Goal: Task Accomplishment & Management: Use online tool/utility

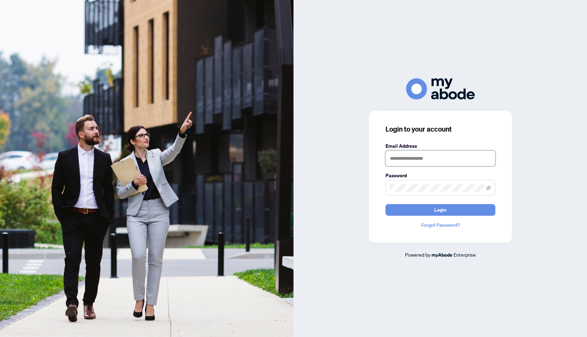
click at [391, 159] on input "text" at bounding box center [440, 158] width 110 height 16
type input "**********"
click at [421, 208] on button "Login" at bounding box center [440, 210] width 110 height 12
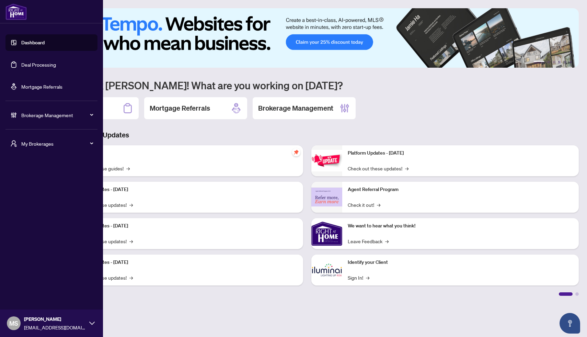
click at [17, 15] on img at bounding box center [15, 11] width 21 height 16
click at [85, 146] on span "My Brokerages" at bounding box center [56, 144] width 71 height 8
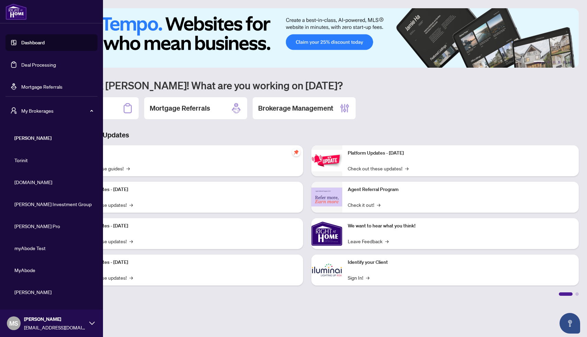
click at [88, 113] on span "My Brokerages" at bounding box center [56, 111] width 71 height 8
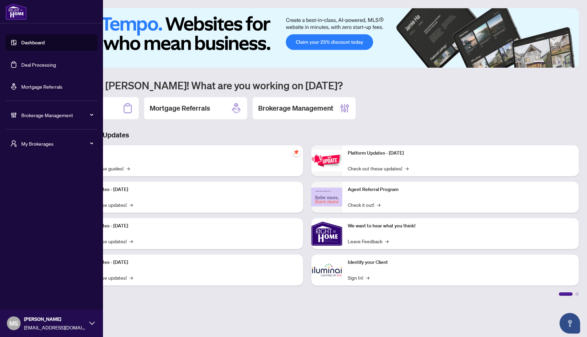
click at [91, 323] on icon at bounding box center [91, 322] width 5 height 3
click at [29, 281] on h5 "MY ACCOUNT" at bounding box center [54, 282] width 86 height 8
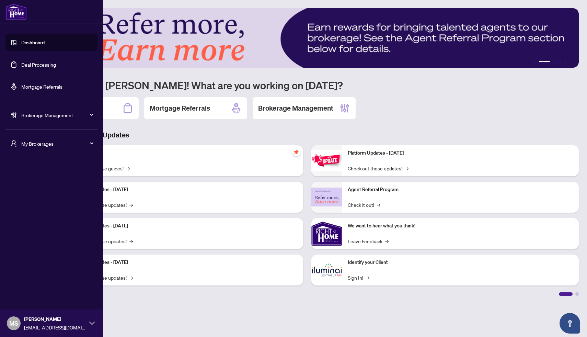
click at [18, 327] on span "MS" at bounding box center [13, 323] width 9 height 10
click at [25, 285] on div "MY ACCOUNT Logout" at bounding box center [51, 290] width 103 height 36
click at [14, 282] on h5 "MY ACCOUNT" at bounding box center [54, 282] width 86 height 8
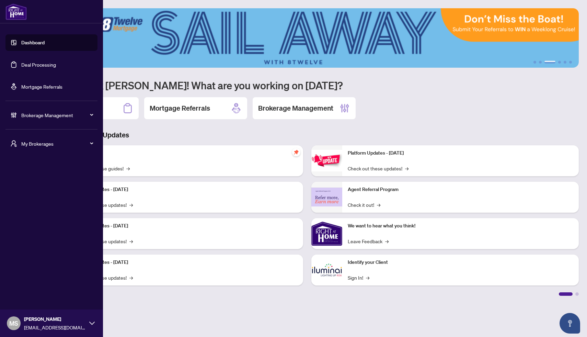
click at [30, 120] on div "Brokerage Management" at bounding box center [51, 115] width 92 height 16
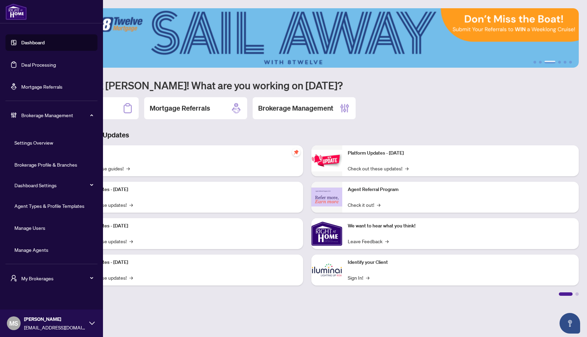
click at [36, 118] on span "Brokerage Management" at bounding box center [56, 115] width 71 height 8
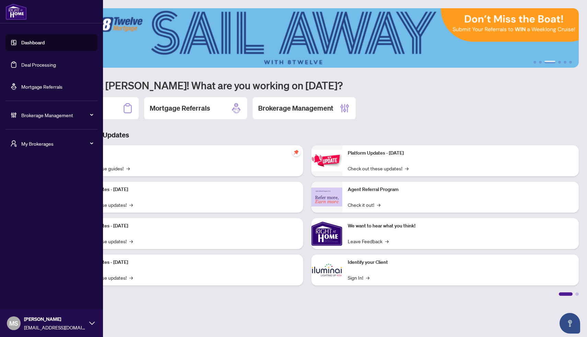
click at [18, 14] on img at bounding box center [15, 11] width 21 height 16
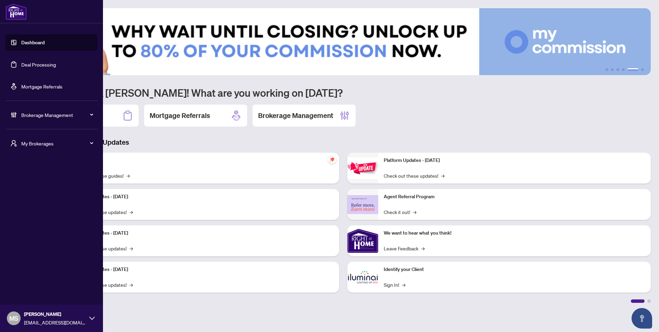
click at [38, 64] on link "Deal Processing" at bounding box center [38, 64] width 35 height 6
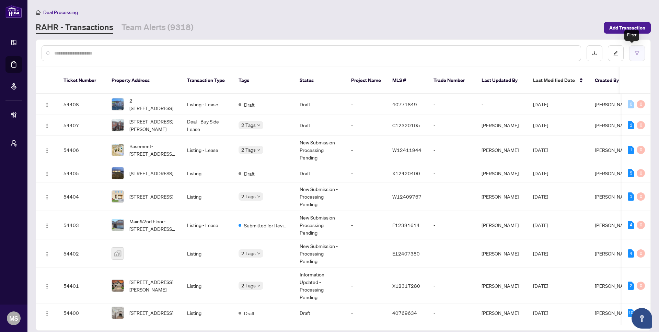
click at [586, 56] on button "button" at bounding box center [637, 53] width 16 height 16
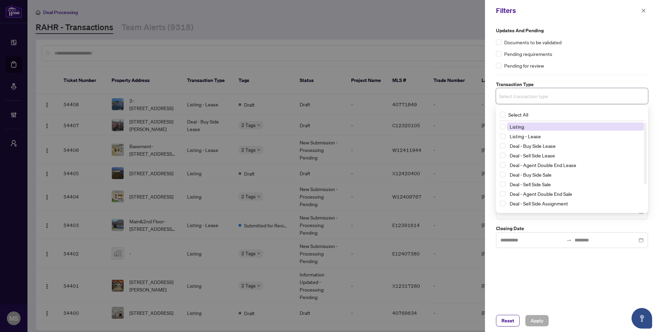
click at [547, 97] on input "search" at bounding box center [523, 96] width 48 height 8
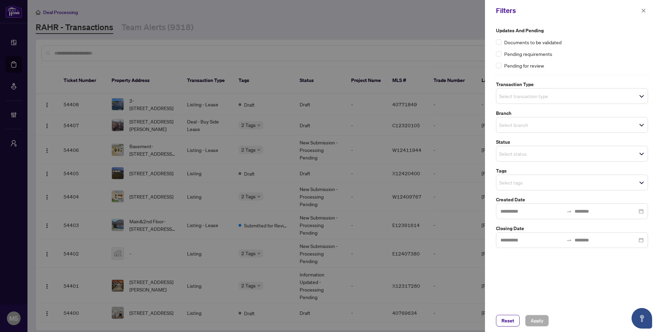
click at [586, 78] on div "Updates and Pending Documents to be validated Pending requirements Pending for …" at bounding box center [572, 137] width 156 height 221
click at [523, 153] on input "search" at bounding box center [523, 154] width 48 height 8
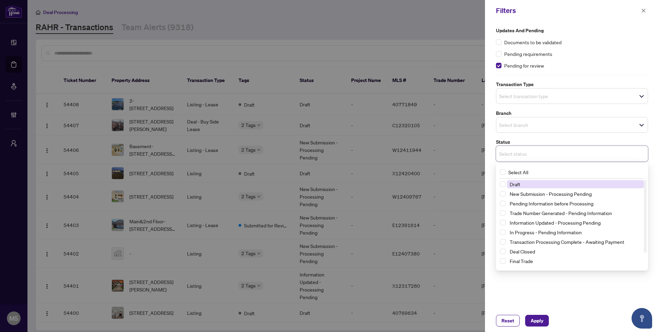
click at [523, 152] on input "search" at bounding box center [523, 154] width 48 height 8
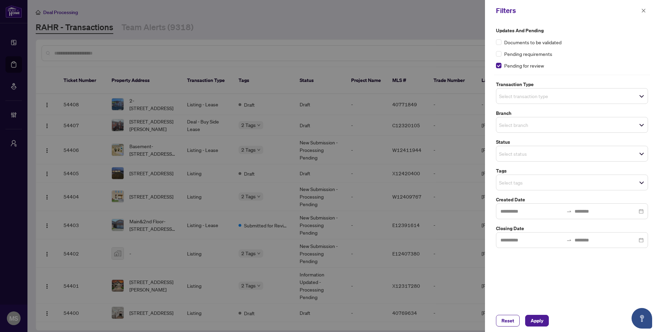
click at [516, 140] on label "Status" at bounding box center [572, 142] width 152 height 8
click at [515, 185] on input "search" at bounding box center [523, 182] width 48 height 8
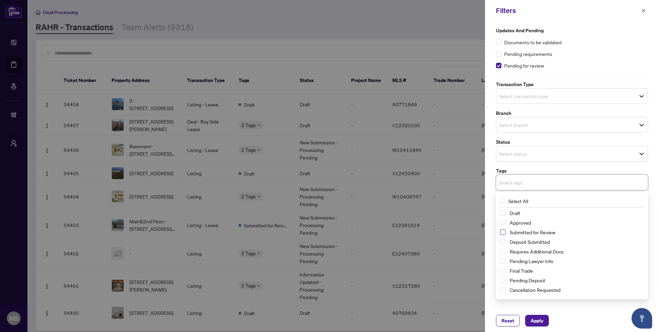
click at [504, 233] on span "Select Submitted for Review" at bounding box center [502, 232] width 5 height 5
click at [502, 288] on span "Select Closed" at bounding box center [502, 287] width 5 height 5
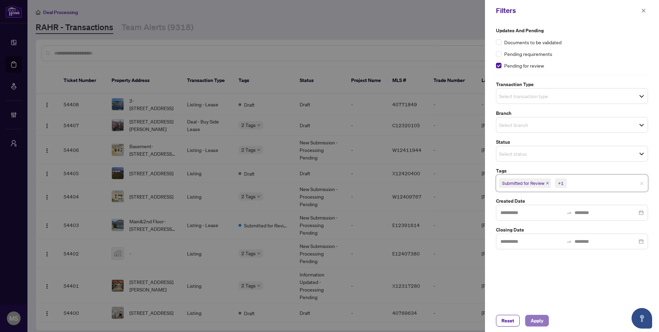
click at [534, 322] on span "Apply" at bounding box center [536, 320] width 13 height 11
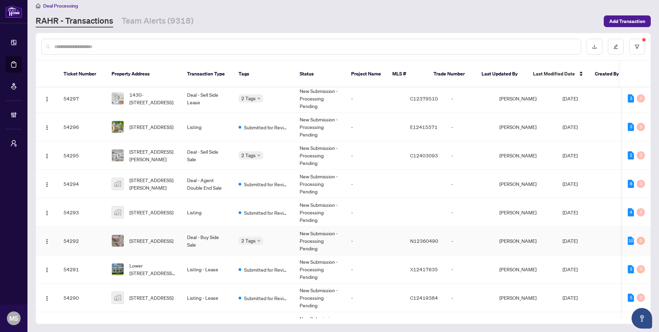
scroll to position [2203, 0]
click at [586, 46] on icon "filter" at bounding box center [637, 47] width 4 height 4
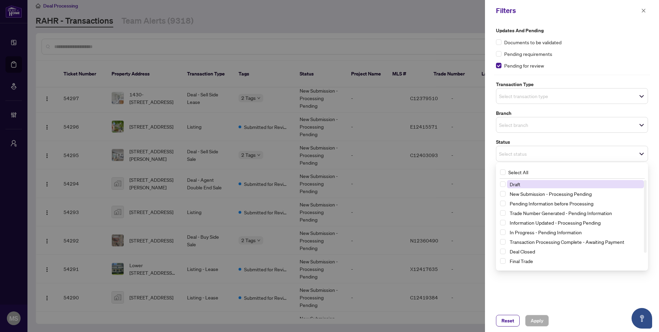
click at [554, 155] on span "Select status" at bounding box center [571, 154] width 151 height 10
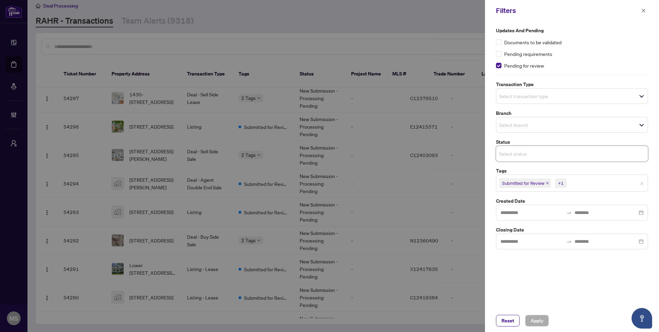
click at [554, 154] on span "Select status" at bounding box center [571, 154] width 151 height 10
click at [562, 183] on div "+1" at bounding box center [560, 183] width 5 height 7
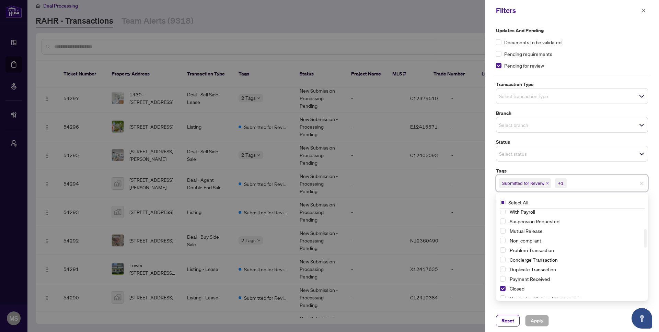
scroll to position [89, 0]
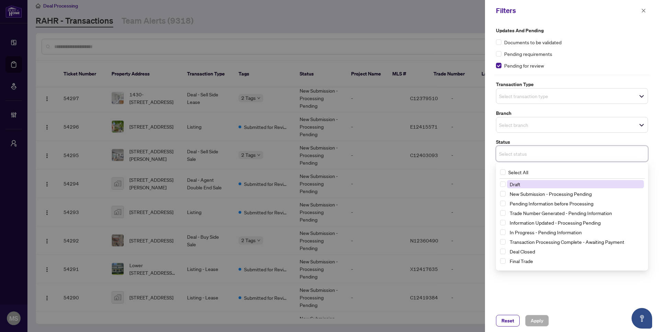
click at [535, 153] on input "search" at bounding box center [523, 154] width 48 height 8
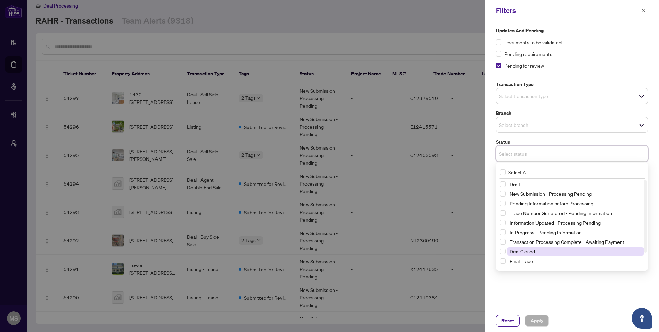
click at [517, 251] on span "Deal Closed" at bounding box center [522, 251] width 25 height 6
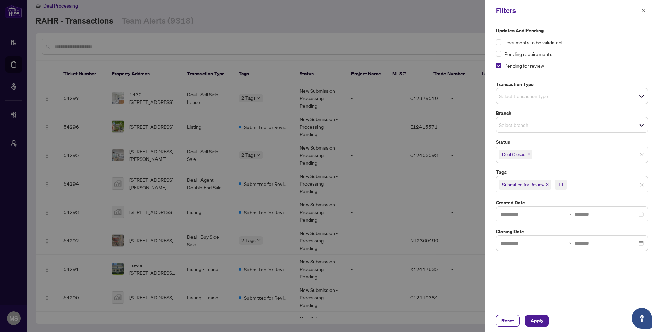
click at [586, 207] on div "Updates and Pending Documents to be validated Pending requirements Pending for …" at bounding box center [572, 165] width 174 height 288
click at [561, 185] on div "+1" at bounding box center [560, 184] width 5 height 7
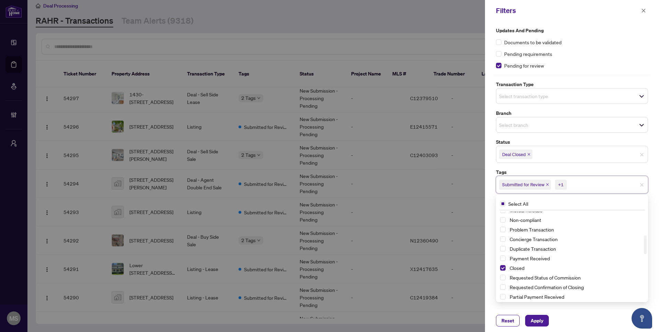
scroll to position [113, 0]
click at [504, 266] on span "Select Closed" at bounding box center [502, 266] width 5 height 5
click at [586, 175] on div "Updates and Pending Documents to be validated Pending requirements Pending for …" at bounding box center [572, 165] width 174 height 288
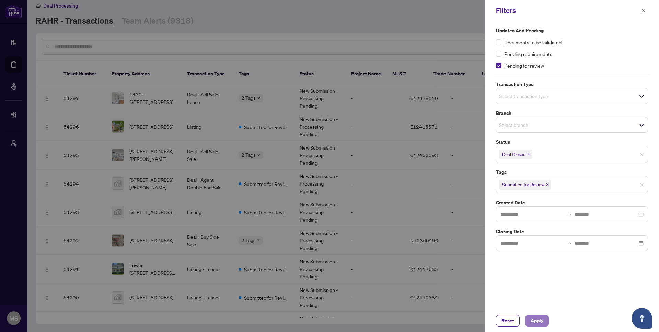
click at [536, 322] on span "Apply" at bounding box center [536, 320] width 13 height 11
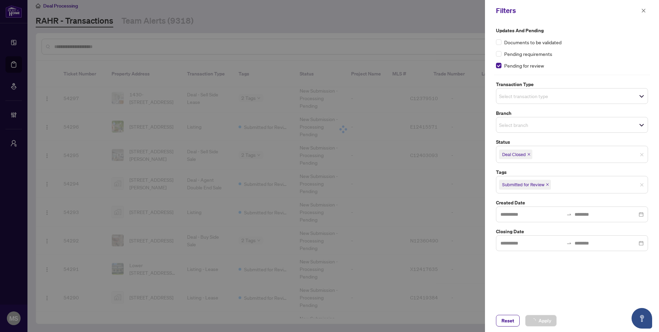
scroll to position [0, 0]
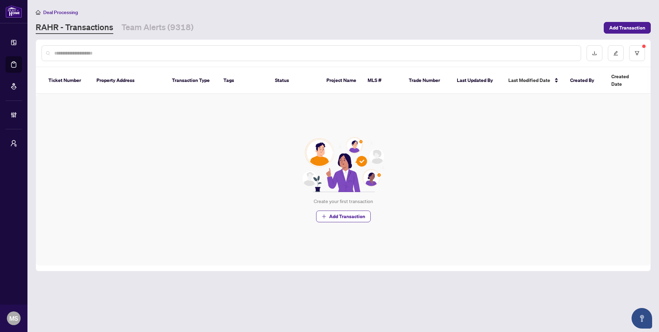
click at [88, 27] on link "RAHR - Transactions" at bounding box center [75, 28] width 78 height 12
click at [586, 56] on button "button" at bounding box center [637, 53] width 16 height 16
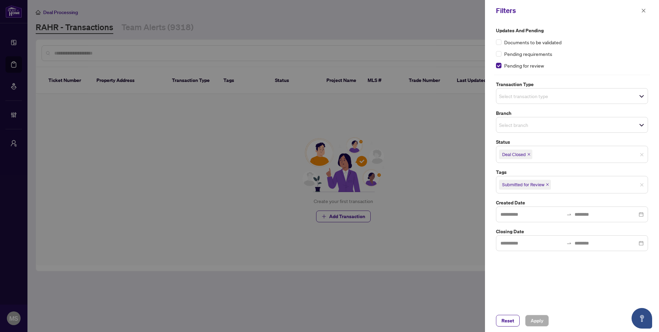
click at [586, 160] on div "Deal Closed" at bounding box center [572, 154] width 152 height 17
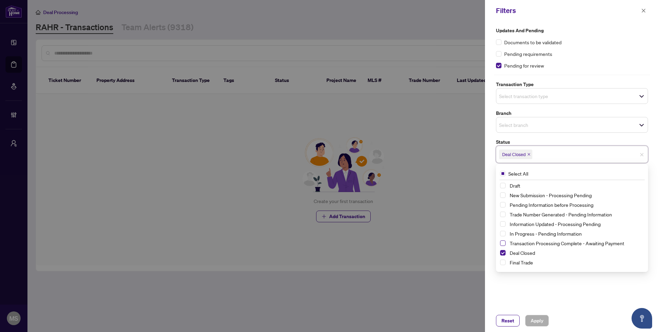
click at [502, 243] on span "Select Transaction Processing Complete - Awaiting Payment" at bounding box center [502, 243] width 5 height 5
click at [537, 320] on span "Apply" at bounding box center [536, 320] width 13 height 11
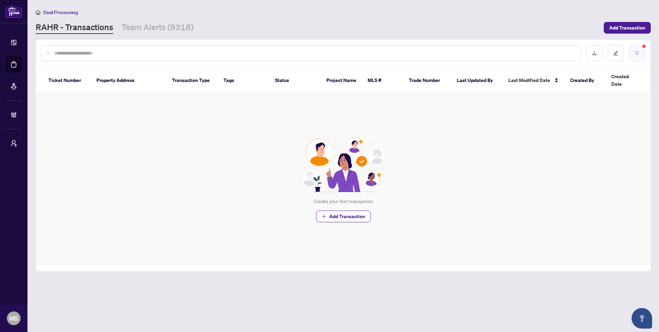
click at [586, 51] on icon "filter" at bounding box center [636, 53] width 5 height 5
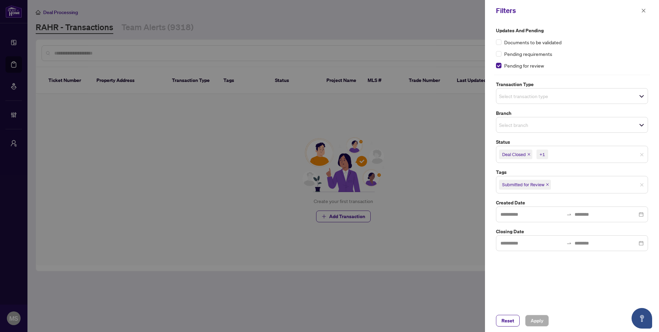
click at [529, 153] on icon "close" at bounding box center [528, 154] width 3 height 3
click at [549, 183] on icon "close" at bounding box center [547, 184] width 3 height 3
click at [586, 153] on icon "close" at bounding box center [610, 154] width 3 height 3
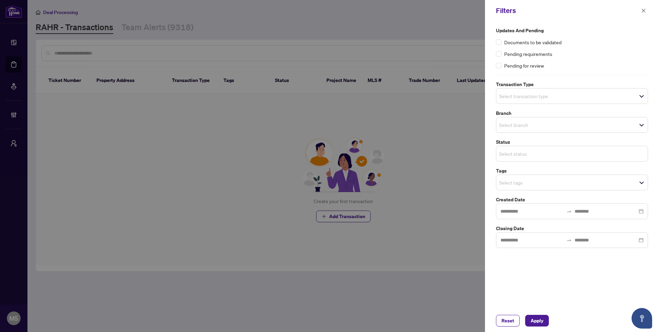
click at [533, 154] on input "search" at bounding box center [523, 154] width 48 height 8
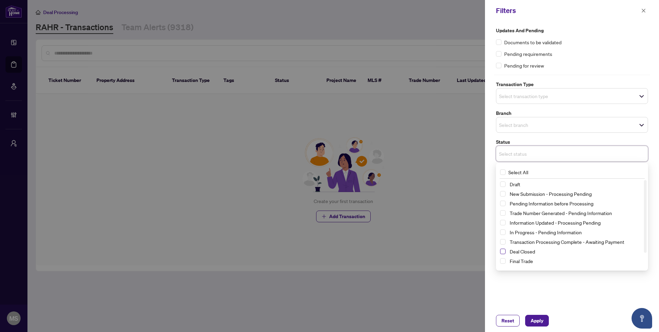
click at [504, 250] on span "Select Deal Closed" at bounding box center [502, 251] width 5 height 5
click at [489, 187] on div "Updates and Pending Documents to be validated Pending requirements Pending for …" at bounding box center [572, 165] width 174 height 288
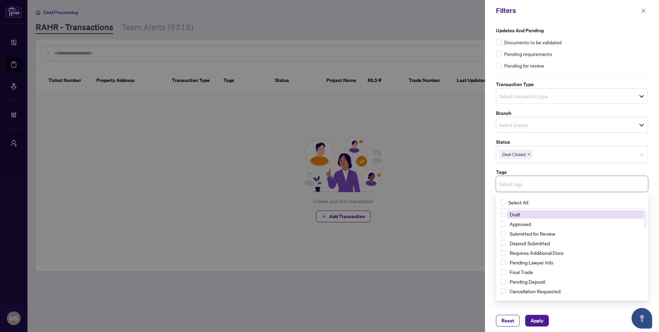
click at [529, 183] on input "search" at bounding box center [523, 184] width 48 height 8
click at [502, 235] on span "Select Submitted for Review" at bounding box center [502, 233] width 5 height 5
click at [530, 317] on span "Apply" at bounding box center [536, 320] width 13 height 11
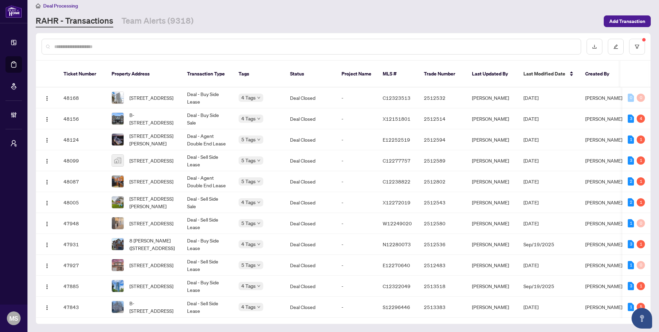
scroll to position [2730, 0]
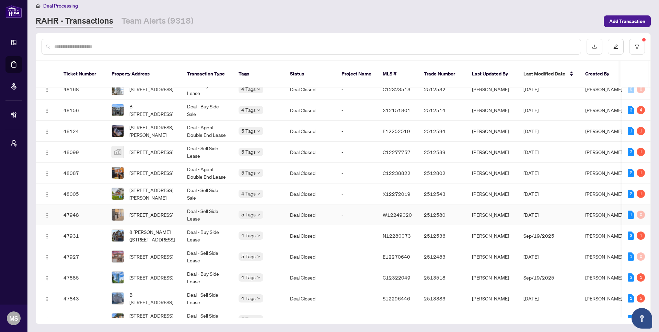
click at [181, 209] on td "[STREET_ADDRESS]" at bounding box center [143, 215] width 75 height 21
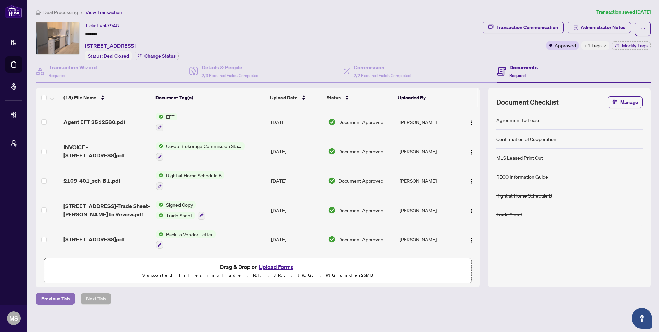
click at [53, 299] on span "Previous Tab" at bounding box center [55, 298] width 28 height 11
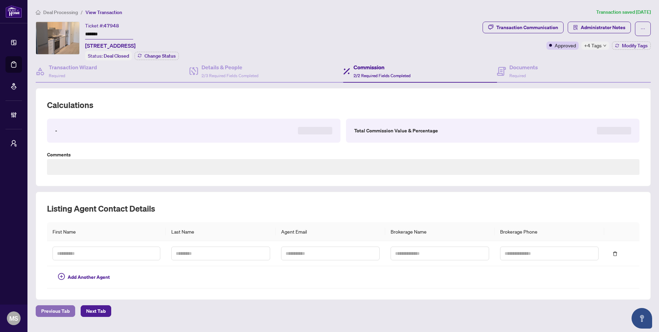
click at [53, 312] on span "Previous Tab" at bounding box center [55, 311] width 28 height 11
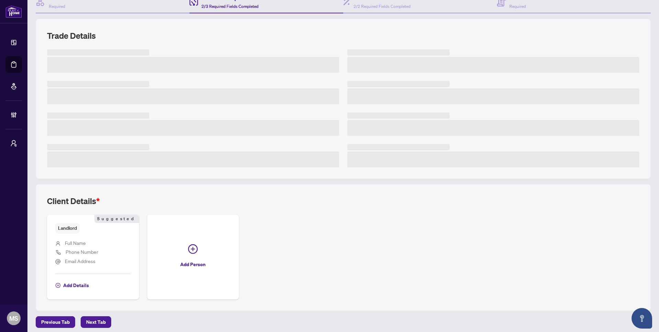
scroll to position [72, 0]
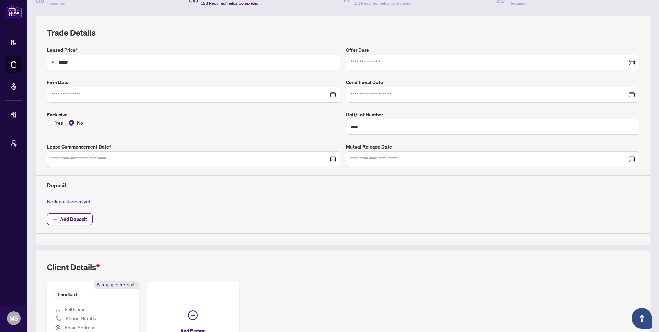
type input "**********"
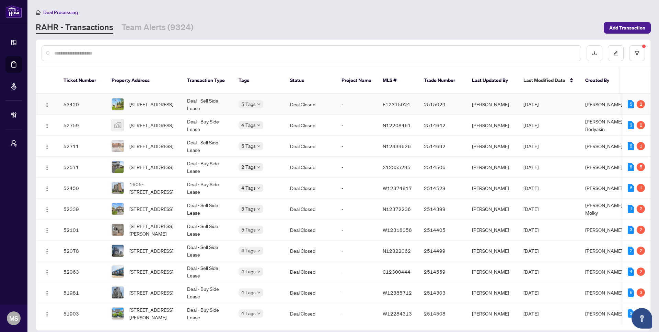
click at [199, 105] on td "Deal - Sell Side Lease" at bounding box center [207, 104] width 51 height 21
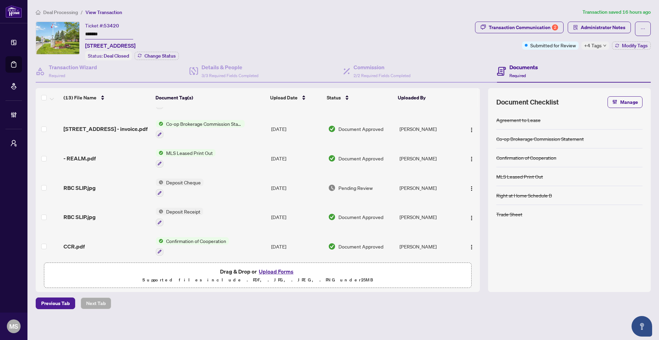
scroll to position [206, 0]
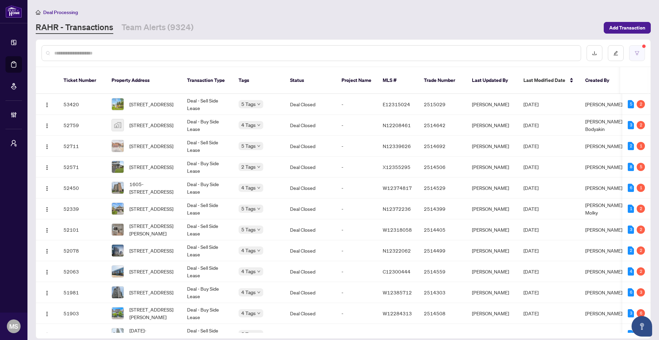
click at [586, 59] on button "button" at bounding box center [637, 53] width 16 height 16
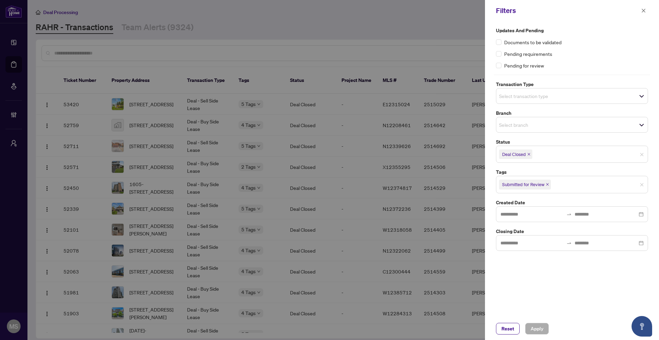
click at [567, 187] on input "search" at bounding box center [576, 184] width 48 height 8
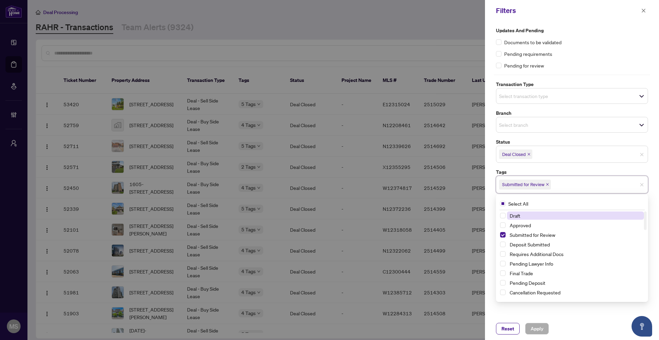
click at [549, 186] on icon "close" at bounding box center [547, 184] width 3 height 3
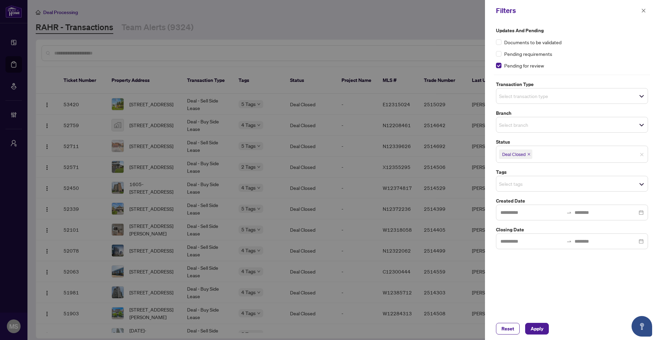
click at [533, 336] on div "Reset Apply" at bounding box center [572, 329] width 174 height 23
click at [532, 330] on span "Apply" at bounding box center [536, 329] width 13 height 11
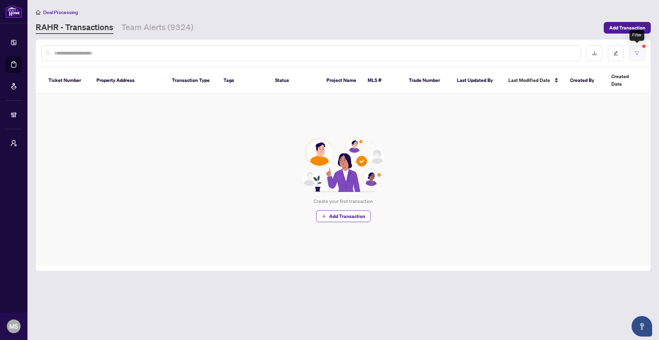
click at [586, 54] on icon "filter" at bounding box center [636, 53] width 5 height 5
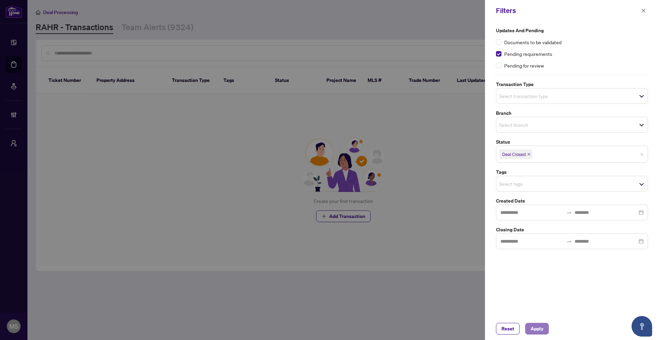
click at [533, 330] on span "Apply" at bounding box center [536, 329] width 13 height 11
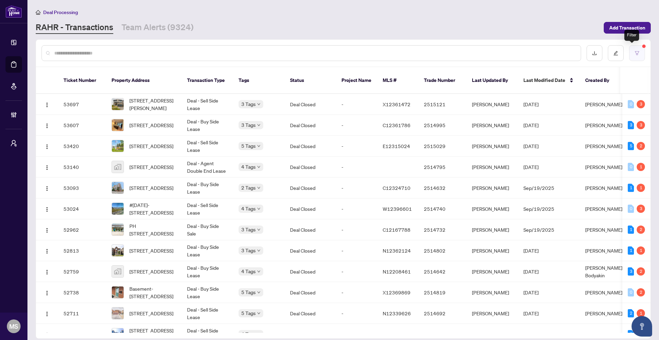
click at [586, 50] on button "button" at bounding box center [637, 53] width 16 height 16
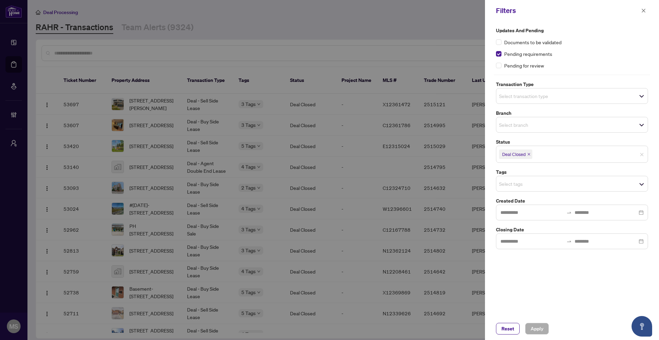
click at [380, 168] on div at bounding box center [329, 170] width 659 height 340
click at [356, 150] on div at bounding box center [329, 170] width 659 height 340
click at [586, 11] on icon "close" at bounding box center [644, 11] width 4 height 4
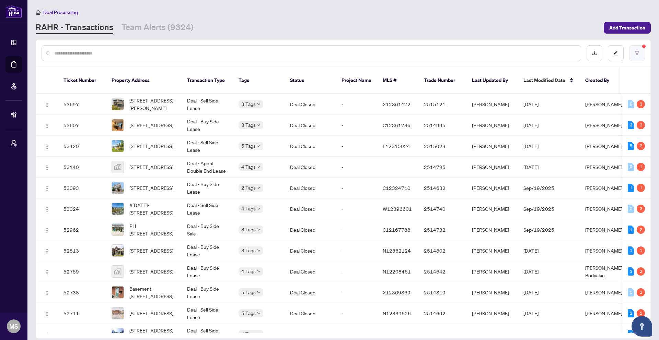
click at [586, 55] on button "button" at bounding box center [637, 53] width 16 height 16
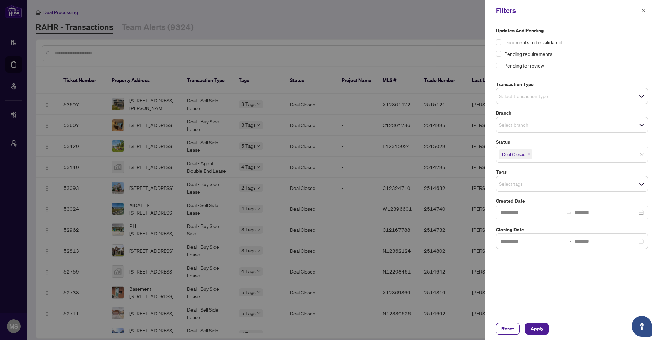
click at [540, 187] on input "search" at bounding box center [523, 184] width 48 height 8
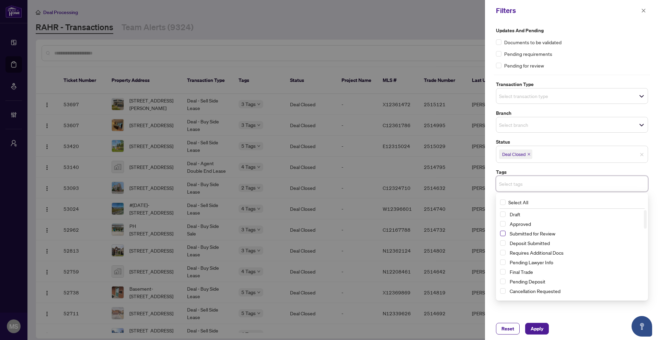
click at [504, 235] on span "Select Submitted for Review" at bounding box center [502, 233] width 5 height 5
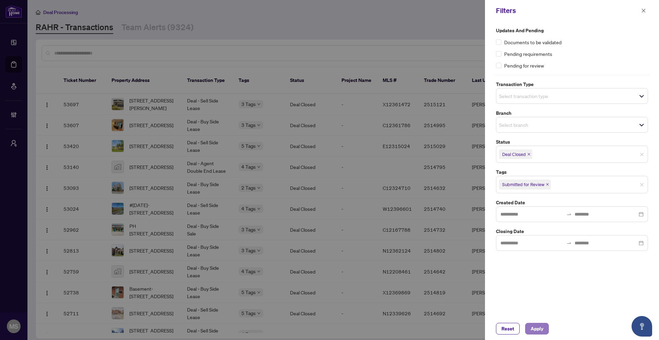
click at [534, 328] on span "Apply" at bounding box center [536, 329] width 13 height 11
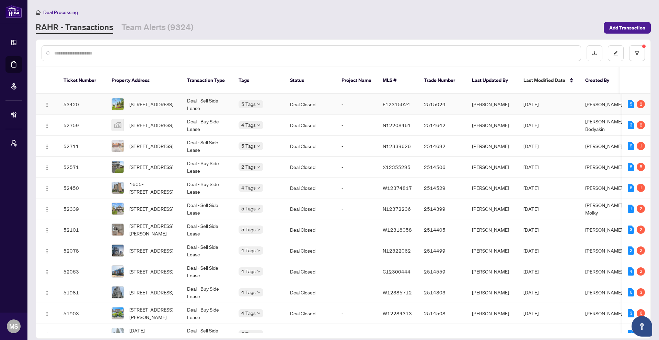
click at [358, 112] on td "-" at bounding box center [356, 104] width 41 height 21
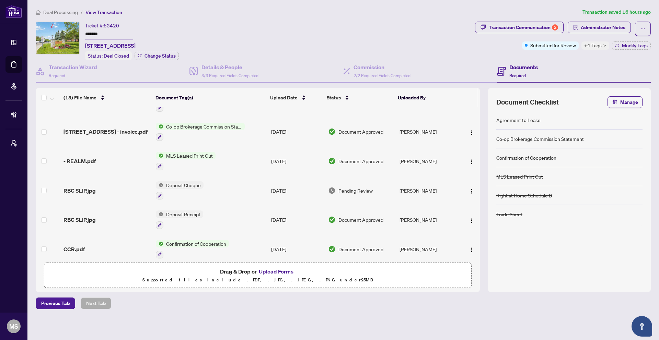
scroll to position [206, 0]
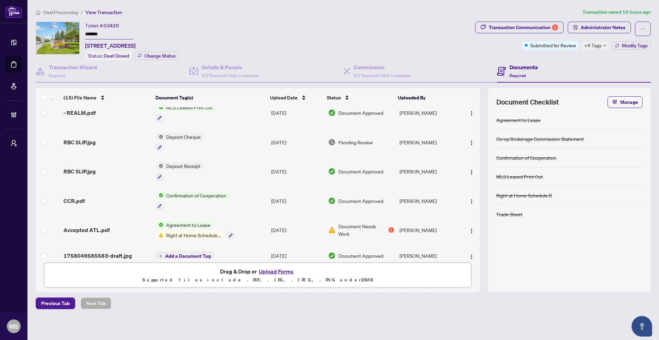
click at [57, 12] on span "Deal Processing" at bounding box center [60, 12] width 35 height 6
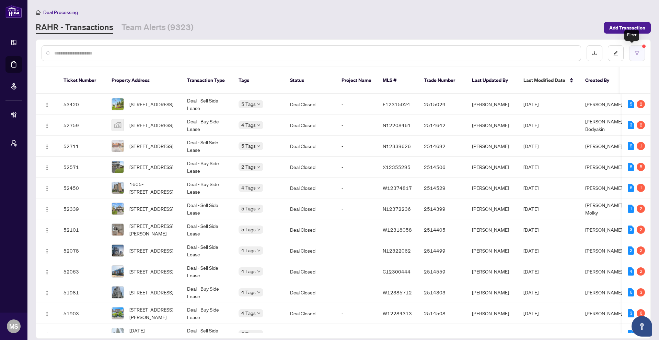
click at [586, 58] on button "button" at bounding box center [637, 53] width 16 height 16
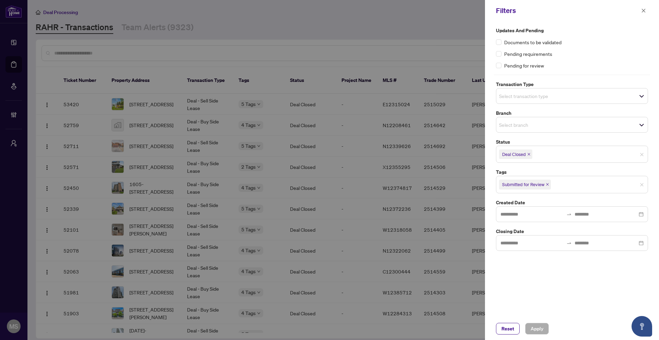
click at [530, 154] on icon "close" at bounding box center [528, 154] width 3 height 3
click at [548, 182] on icon "close" at bounding box center [547, 183] width 3 height 3
click at [554, 155] on span "Select status" at bounding box center [571, 154] width 151 height 10
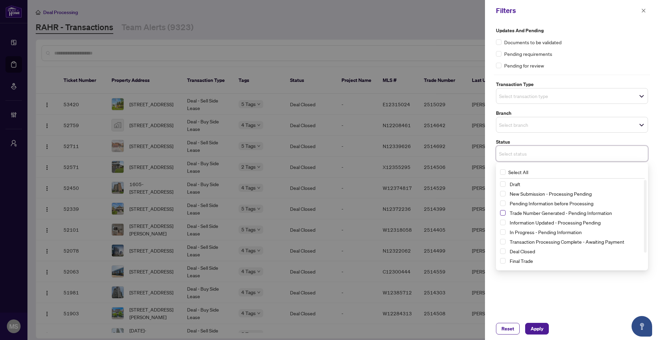
click at [503, 213] on span "Select Trade Number Generated - Pending Information" at bounding box center [502, 212] width 5 height 5
click at [503, 213] on span "Select Trade Number Generated - Pending Information" at bounding box center [502, 214] width 5 height 5
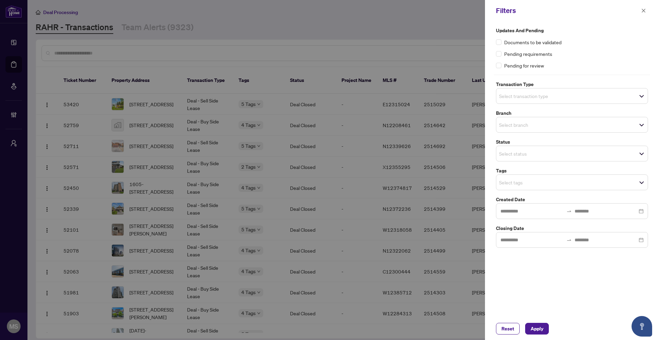
click at [503, 293] on div "Updates and Pending Documents to be validated Pending requirements Pending for …" at bounding box center [572, 169] width 174 height 296
click at [532, 187] on span "Select tags" at bounding box center [571, 183] width 151 height 10
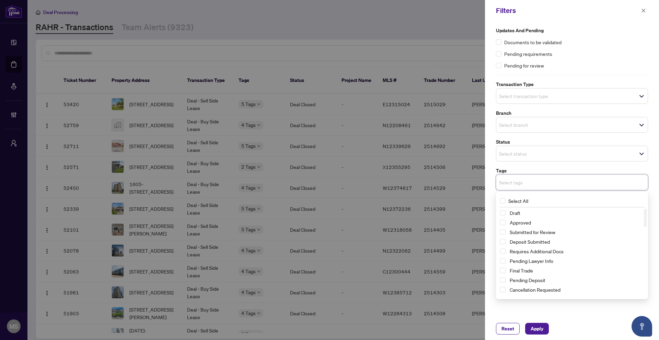
click at [505, 232] on div "Submitted for Review" at bounding box center [572, 232] width 144 height 8
click at [502, 232] on span "Select Submitted for Review" at bounding box center [502, 232] width 5 height 5
click at [502, 285] on span "Select Closed" at bounding box center [502, 284] width 5 height 5
click at [538, 335] on div "Reset Apply" at bounding box center [572, 329] width 174 height 23
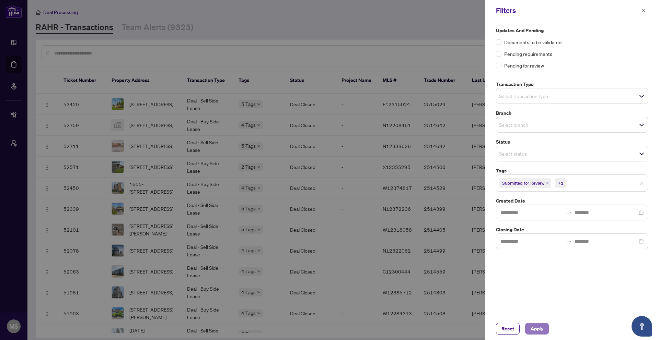
click at [537, 331] on span "Apply" at bounding box center [536, 329] width 13 height 11
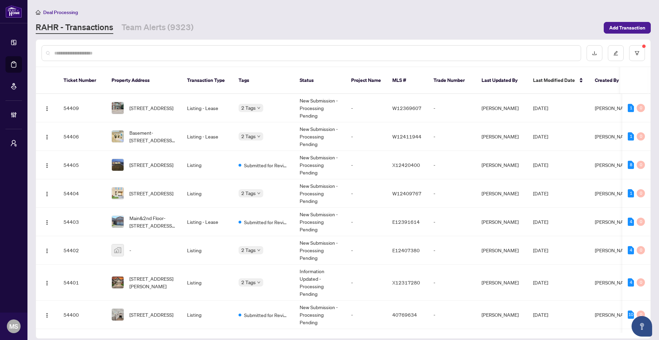
click at [246, 83] on th "Tags" at bounding box center [263, 80] width 61 height 27
click at [586, 55] on icon "filter" at bounding box center [636, 53] width 5 height 5
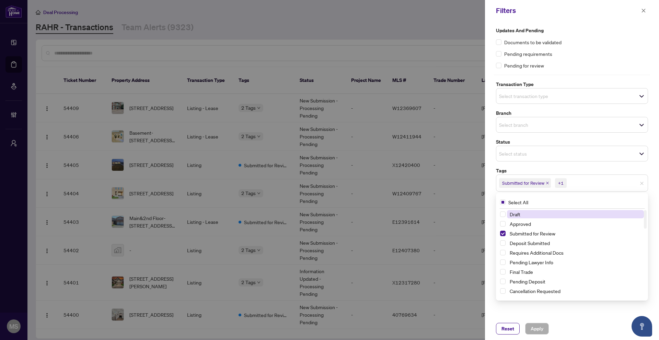
click at [547, 185] on span "Submitted for Review" at bounding box center [525, 183] width 52 height 10
click at [557, 320] on div "Reset Apply" at bounding box center [572, 329] width 174 height 23
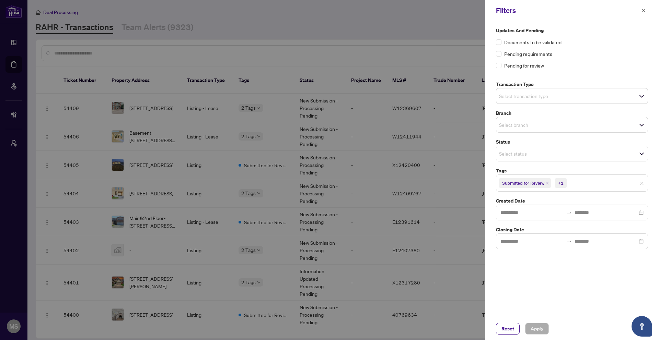
click at [586, 159] on div "Select status" at bounding box center [572, 154] width 152 height 16
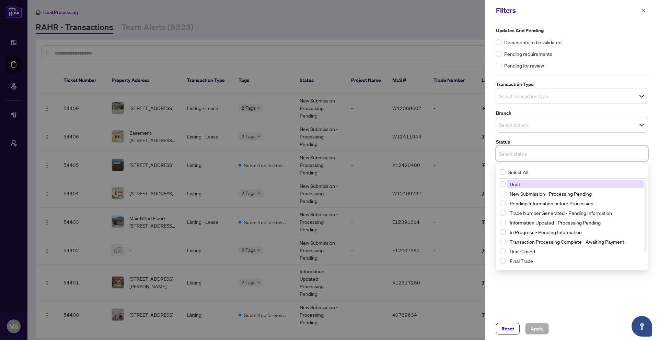
click at [586, 159] on div "Select status" at bounding box center [572, 154] width 152 height 16
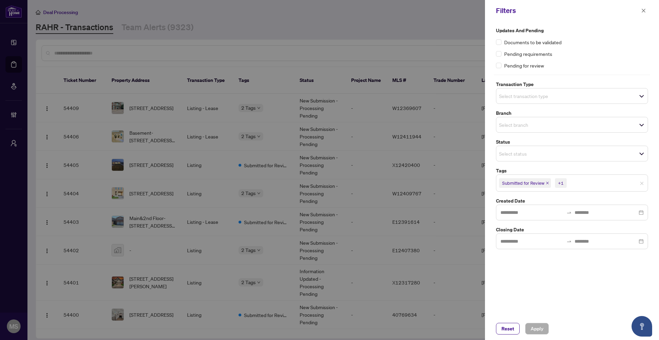
click at [432, 224] on div at bounding box center [329, 170] width 659 height 340
click at [423, 195] on div at bounding box center [329, 170] width 659 height 340
click at [548, 183] on icon "close" at bounding box center [547, 183] width 3 height 3
click at [532, 334] on span "Apply" at bounding box center [536, 329] width 13 height 11
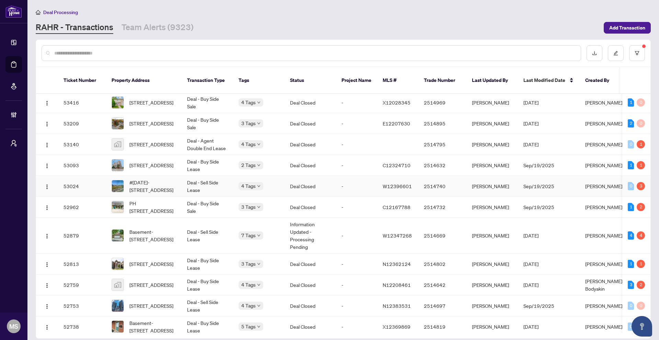
scroll to position [124, 0]
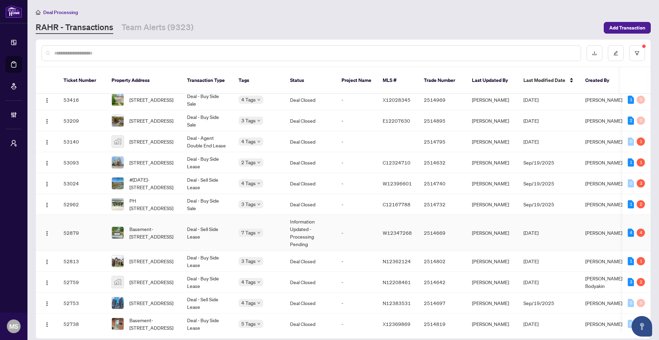
click at [287, 234] on td "Information Updated - Processing Pending" at bounding box center [309, 233] width 51 height 36
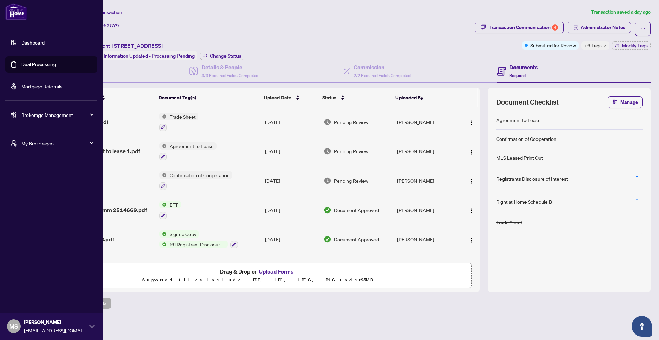
click at [35, 67] on link "Deal Processing" at bounding box center [38, 64] width 35 height 6
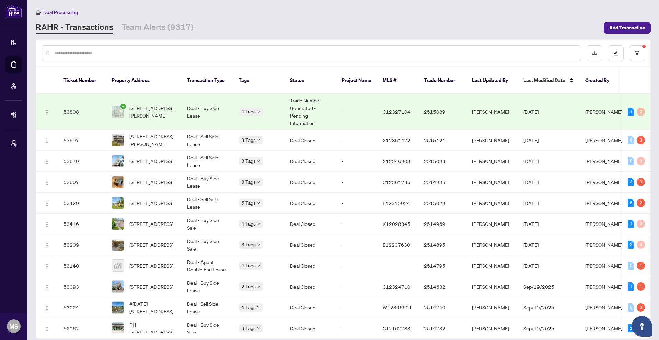
click at [366, 58] on div at bounding box center [311, 53] width 539 height 16
click at [219, 56] on input "text" at bounding box center [314, 53] width 521 height 8
paste input "*********"
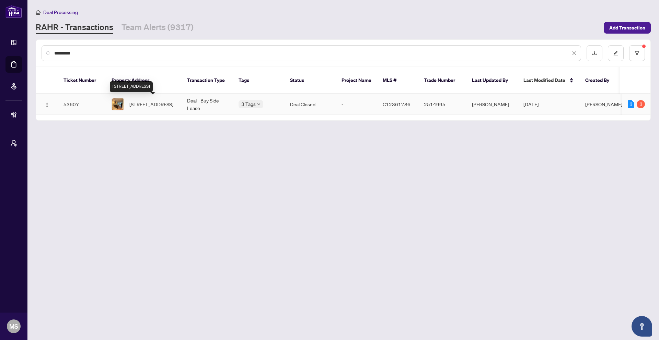
type input "*********"
click at [151, 103] on span "[STREET_ADDRESS]" at bounding box center [151, 105] width 44 height 8
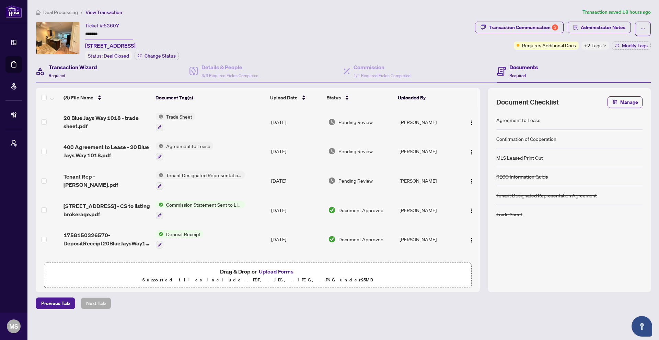
click at [93, 69] on h4 "Transaction Wizard" at bounding box center [73, 67] width 48 height 8
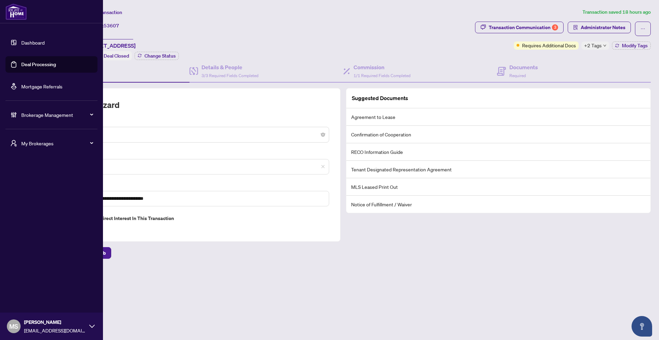
click at [28, 67] on link "Deal Processing" at bounding box center [38, 64] width 35 height 6
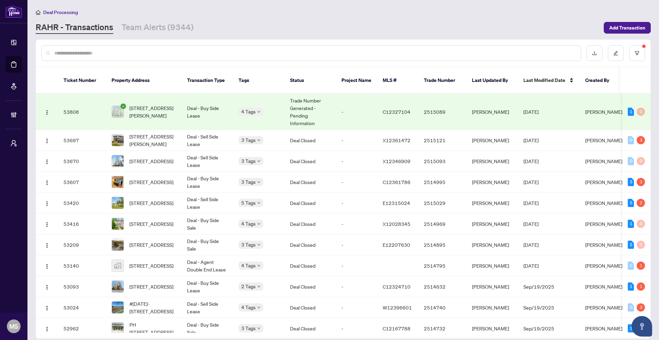
click at [170, 50] on input "text" at bounding box center [314, 53] width 521 height 8
paste input "*********"
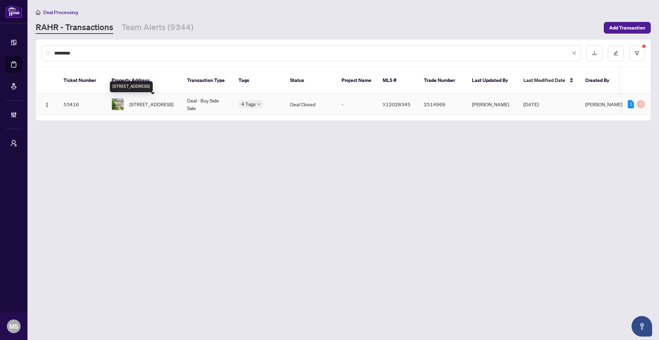
type input "*********"
click at [139, 108] on span "[STREET_ADDRESS]" at bounding box center [151, 105] width 44 height 8
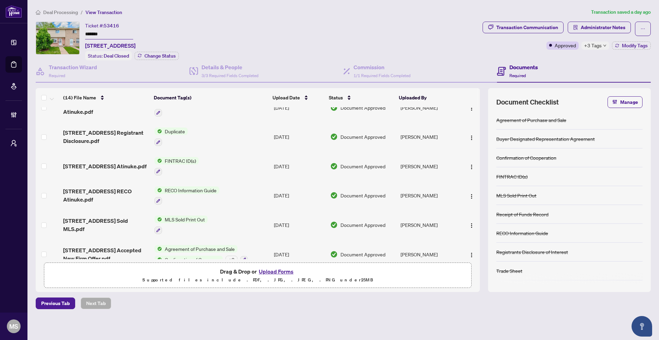
scroll to position [248, 0]
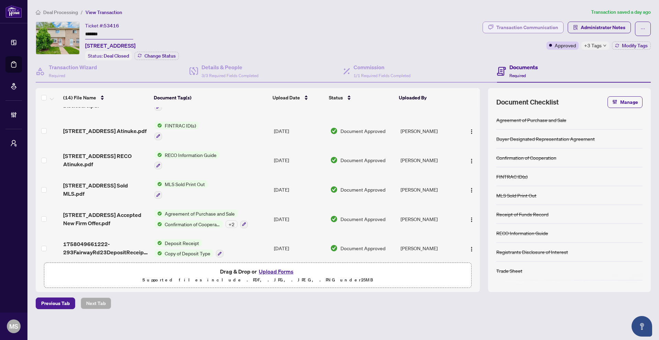
click at [538, 28] on div "Transaction Communication" at bounding box center [527, 27] width 62 height 11
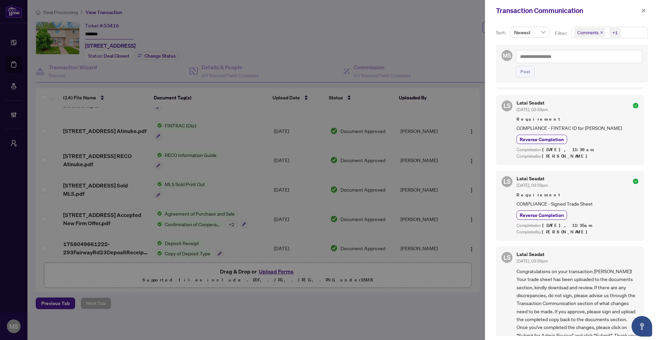
scroll to position [172, 0]
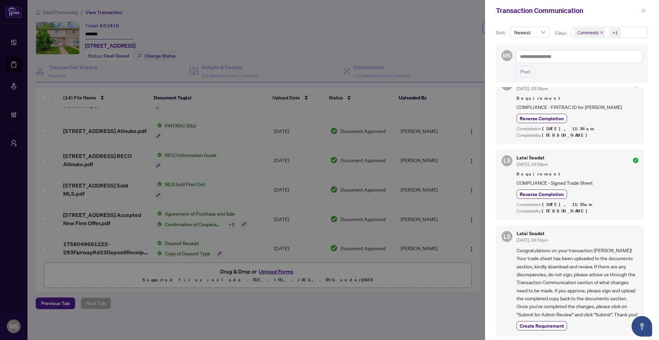
click at [586, 11] on icon "close" at bounding box center [643, 10] width 5 height 5
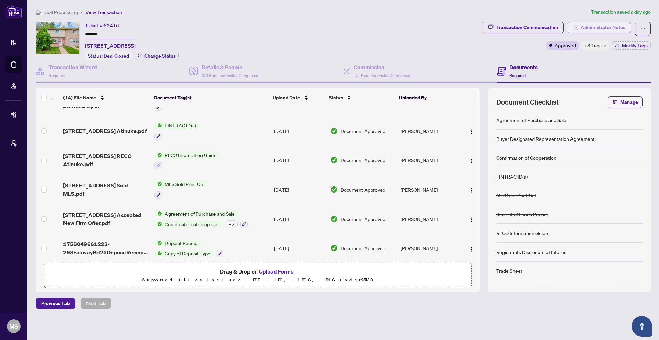
click at [586, 29] on span "Administrator Notes" at bounding box center [603, 27] width 45 height 11
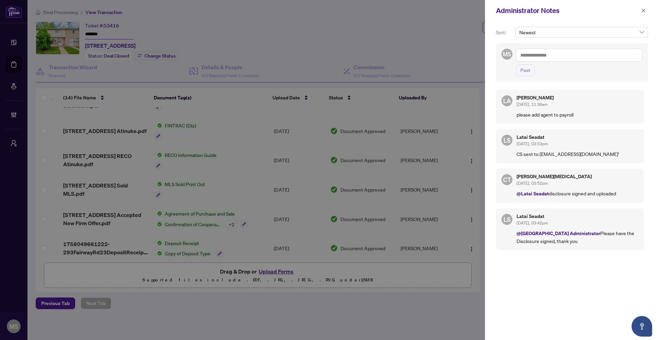
click at [433, 164] on div at bounding box center [329, 170] width 659 height 340
click at [586, 10] on icon "close" at bounding box center [643, 10] width 5 height 5
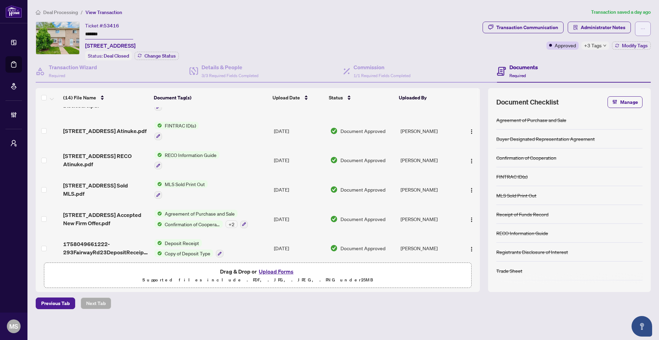
click at [586, 32] on span "button" at bounding box center [642, 28] width 5 height 11
click at [586, 45] on div "+3 Tags" at bounding box center [595, 46] width 28 height 8
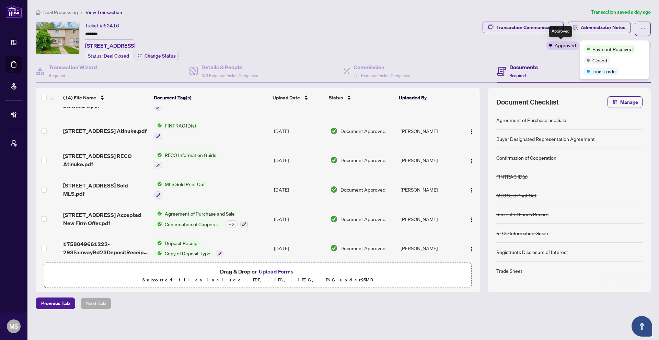
click at [555, 46] on span "Approved" at bounding box center [565, 46] width 21 height 8
click at [586, 47] on span "+3 Tags" at bounding box center [593, 46] width 18 height 8
click at [463, 55] on div "Ticket #: 53416 ******* [STREET_ADDRESS] Status: Deal Closed Change Status" at bounding box center [258, 41] width 444 height 39
click at [586, 45] on icon "down" at bounding box center [604, 45] width 3 height 3
click at [509, 39] on div "Transaction Communication Administrator Notes Approved +3 Tags Modify Tags" at bounding box center [566, 36] width 168 height 28
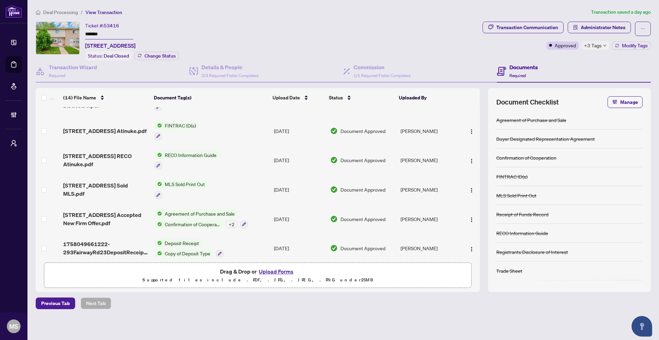
click at [70, 11] on span "Deal Processing" at bounding box center [60, 12] width 35 height 6
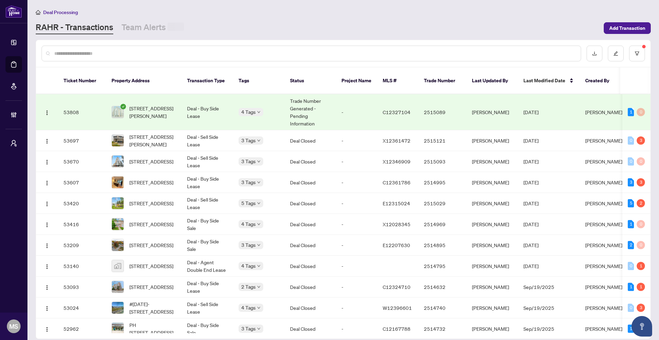
click at [114, 55] on input "text" at bounding box center [314, 54] width 521 height 8
paste input "*********"
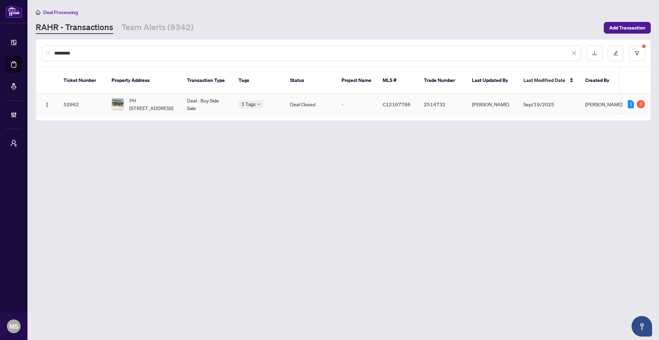
type input "*********"
click at [387, 102] on span "C12167788" at bounding box center [397, 104] width 28 height 6
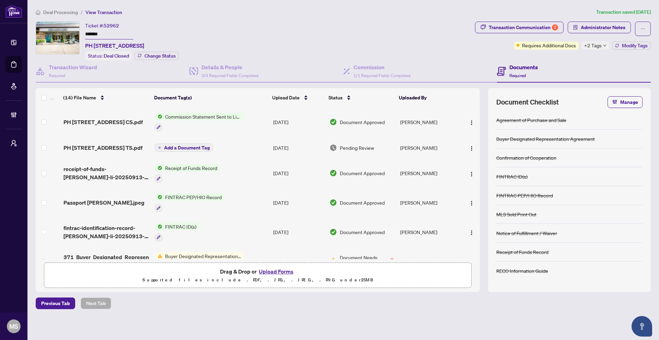
click at [586, 44] on div "+2 Tags" at bounding box center [595, 46] width 28 height 8
click at [553, 59] on div "Transaction Communication 2 Administrator Notes Requires Additional Docs +2 Tag…" at bounding box center [563, 41] width 178 height 39
click at [542, 26] on div "Transaction Communication 2" at bounding box center [523, 27] width 69 height 11
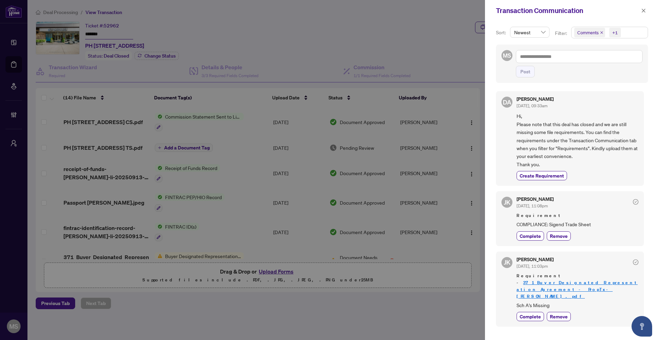
click at [429, 104] on div at bounding box center [329, 170] width 659 height 340
click at [586, 12] on icon "close" at bounding box center [643, 10] width 5 height 5
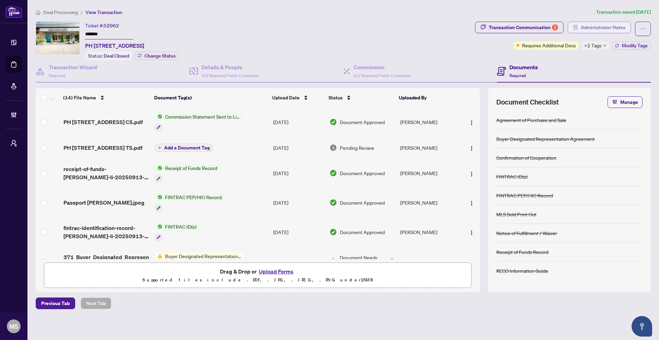
click at [586, 25] on span "Administrator Notes" at bounding box center [603, 27] width 45 height 11
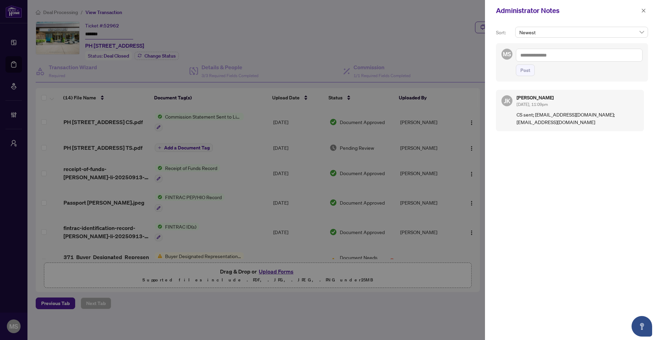
click at [441, 177] on div at bounding box center [329, 170] width 659 height 340
click at [586, 12] on span "button" at bounding box center [643, 10] width 5 height 11
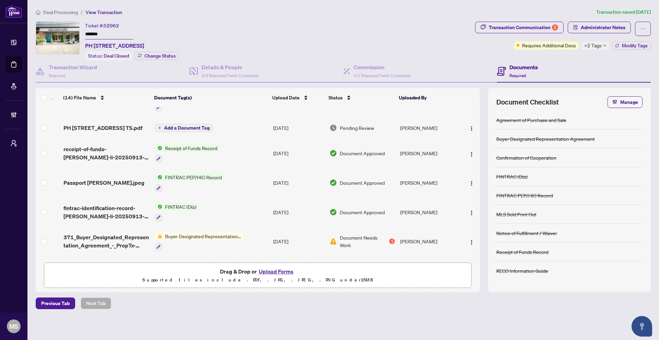
scroll to position [19, 0]
click at [586, 48] on span "+2 Tags" at bounding box center [593, 46] width 18 height 8
click at [423, 32] on div "Ticket #: 52962 ******* PH [STREET_ADDRESS] Status: Deal Closed Change Status" at bounding box center [254, 41] width 436 height 39
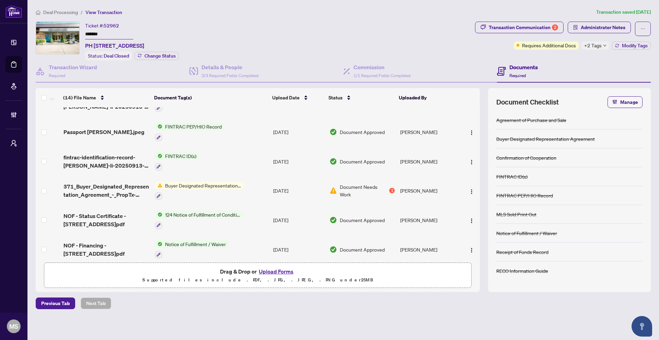
scroll to position [68, 0]
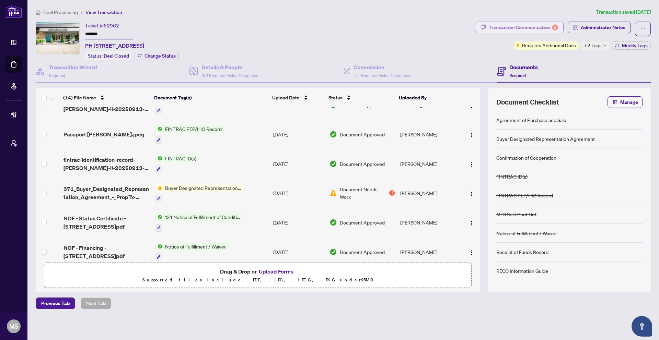
click at [521, 24] on div "Transaction Communication 2" at bounding box center [523, 27] width 69 height 11
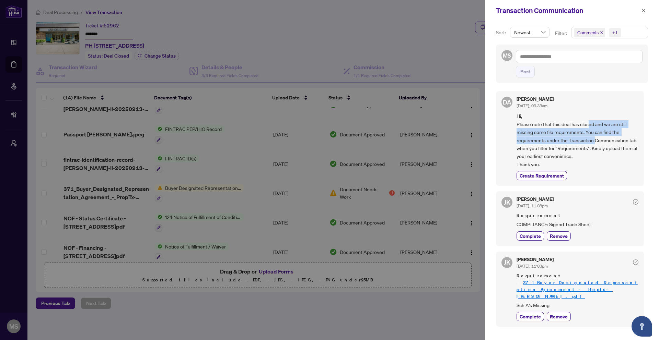
drag, startPoint x: 591, startPoint y: 127, endPoint x: 596, endPoint y: 141, distance: 15.4
click at [586, 141] on span "Hi, Please note that this deal has closed and we are still missing some file re…" at bounding box center [577, 140] width 122 height 56
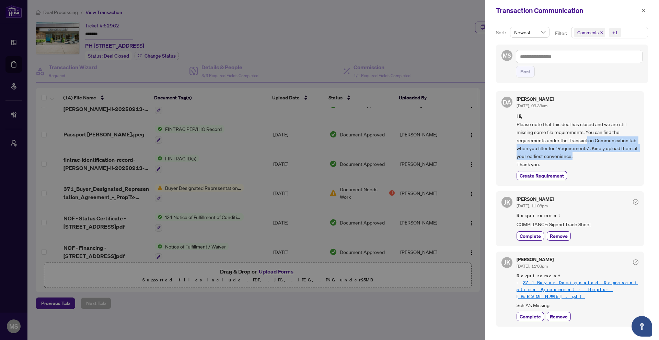
drag, startPoint x: 589, startPoint y: 140, endPoint x: 608, endPoint y: 157, distance: 25.5
click at [586, 157] on span "Hi, Please note that this deal has closed and we are still missing some file re…" at bounding box center [577, 140] width 122 height 56
click at [586, 32] on icon "close" at bounding box center [601, 32] width 3 height 3
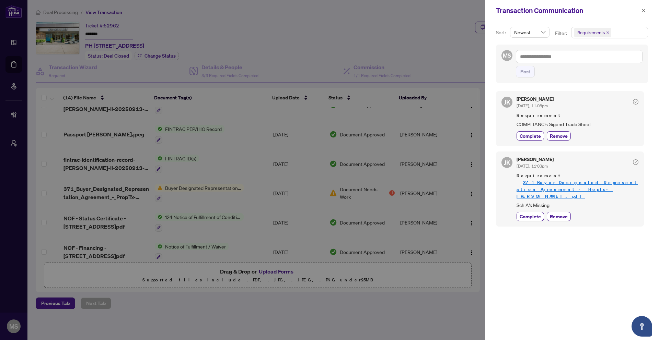
click at [287, 230] on div at bounding box center [329, 170] width 659 height 340
click at [586, 8] on div "Transaction Communication" at bounding box center [572, 10] width 174 height 21
click at [586, 10] on button "button" at bounding box center [643, 11] width 9 height 8
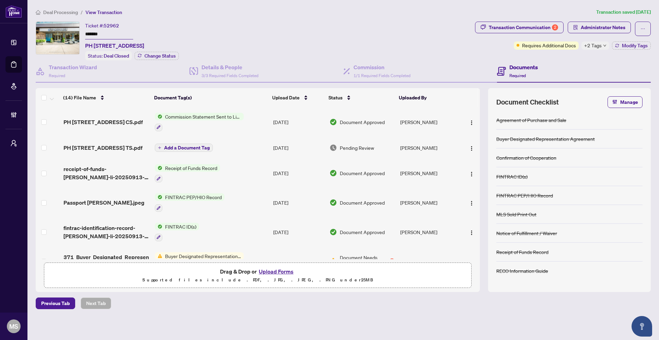
scroll to position [248, 0]
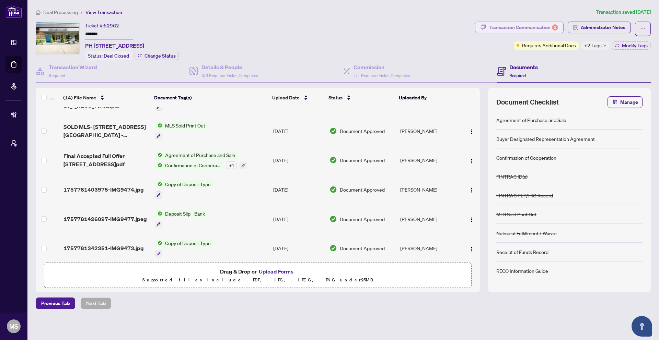
click at [551, 28] on div "Transaction Communication 2" at bounding box center [523, 27] width 69 height 11
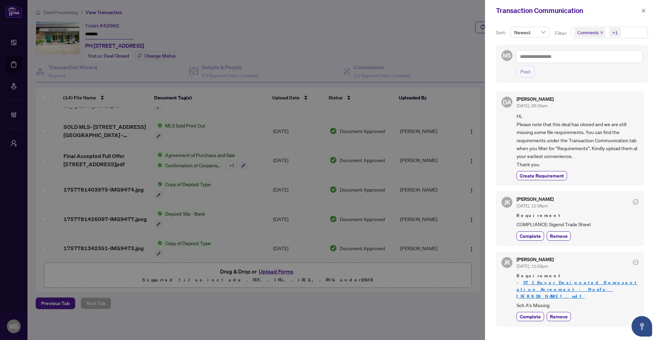
click at [586, 33] on icon "close" at bounding box center [601, 32] width 3 height 3
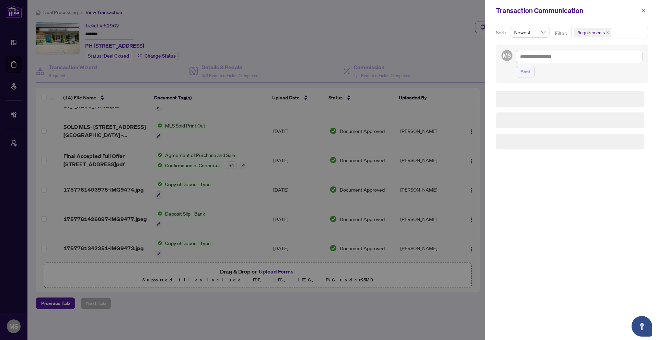
click at [586, 32] on span "Requirements" at bounding box center [592, 33] width 37 height 10
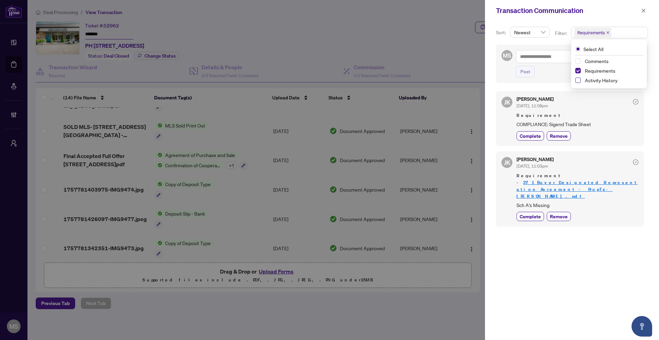
click at [578, 81] on span "Select Activity History" at bounding box center [577, 80] width 5 height 5
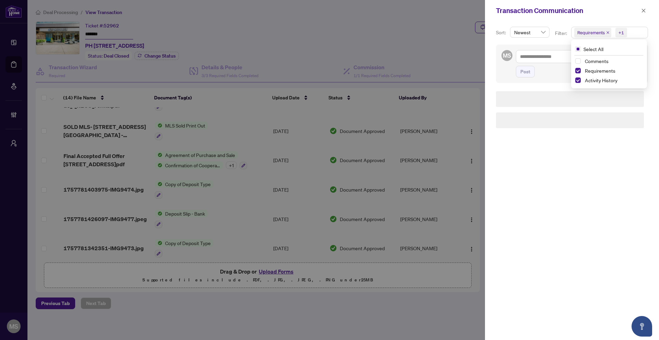
click at [580, 69] on div "Requirements" at bounding box center [609, 71] width 68 height 8
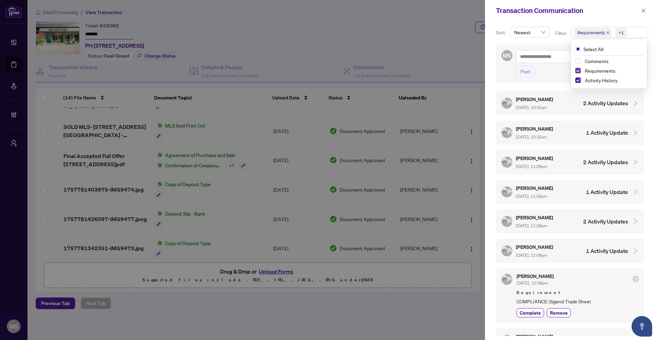
click at [578, 70] on span "Select Requirements" at bounding box center [577, 70] width 5 height 5
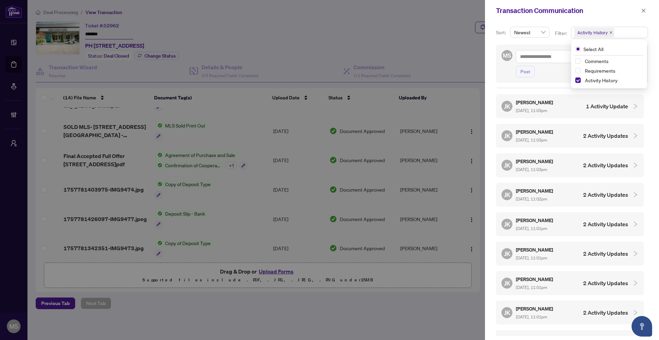
scroll to position [326, 0]
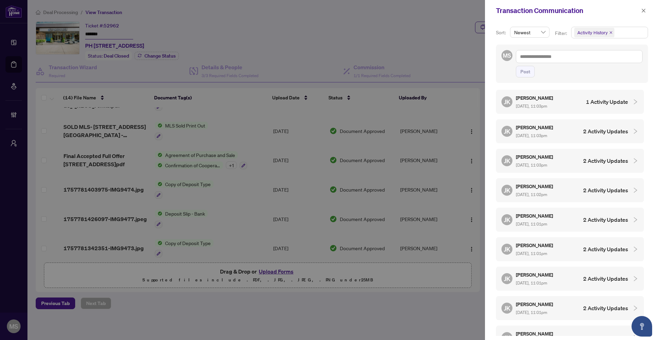
click at [574, 330] on div "[PERSON_NAME] [DATE], 11:00pm 2 Activity Updates" at bounding box center [564, 338] width 127 height 16
click at [585, 334] on h4 "2 Activity Updates" at bounding box center [605, 338] width 45 height 8
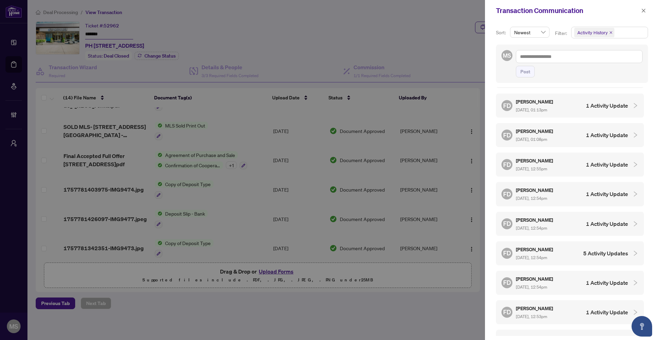
scroll to position [924, 0]
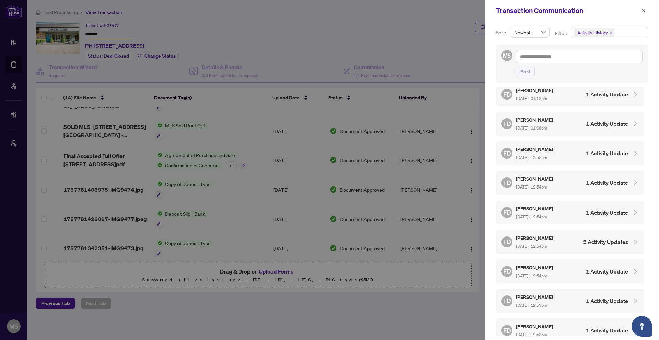
click at [586, 327] on h4 "1 Activity Update" at bounding box center [607, 331] width 42 height 8
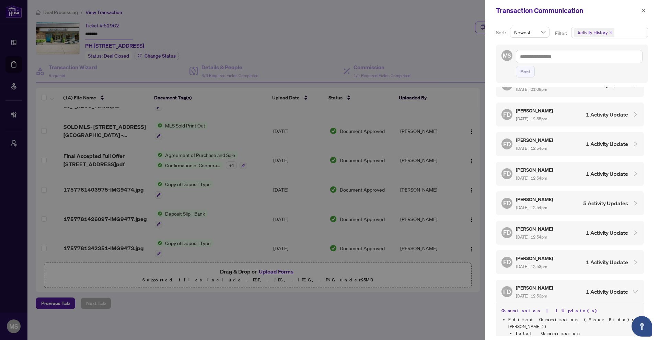
scroll to position [929, 0]
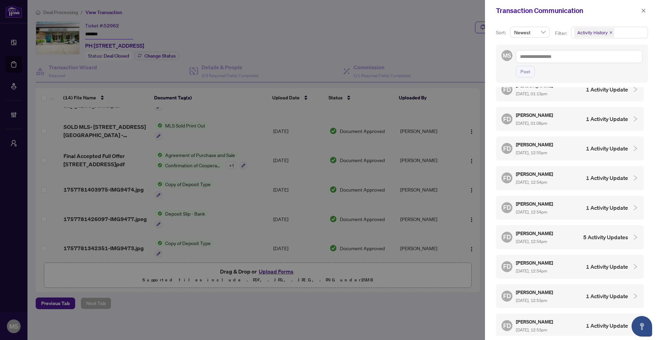
click at [533, 200] on h5 "[PERSON_NAME]" at bounding box center [535, 204] width 38 height 8
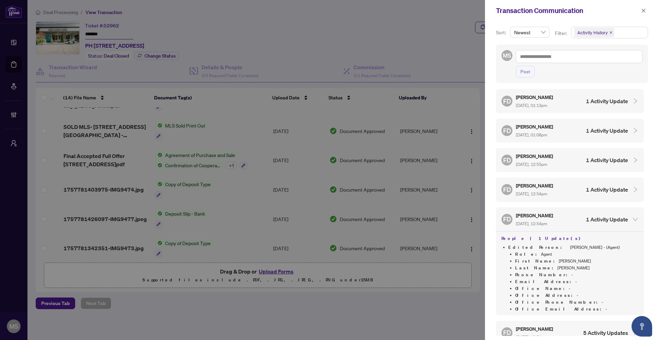
scroll to position [917, 0]
click at [536, 192] on span "[DATE], 12:54pm" at bounding box center [531, 194] width 31 height 5
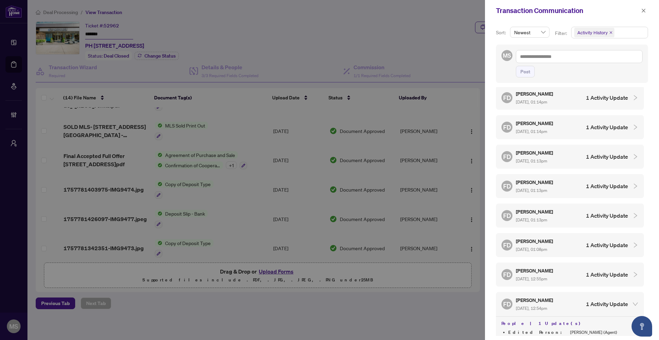
scroll to position [727, 0]
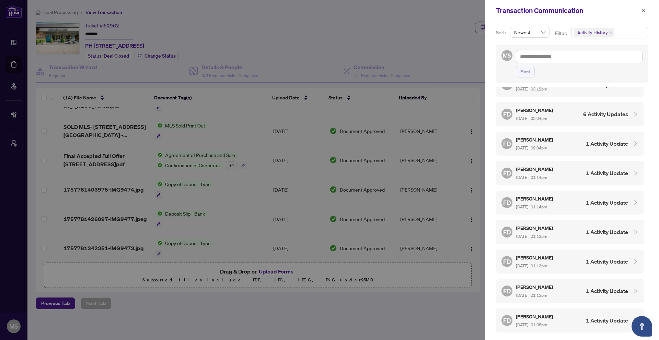
click at [537, 163] on div "[PERSON_NAME] [DATE], 01:14pm 1 Activity Update" at bounding box center [570, 173] width 148 height 24
click at [551, 224] on h5 "[PERSON_NAME]" at bounding box center [535, 228] width 38 height 8
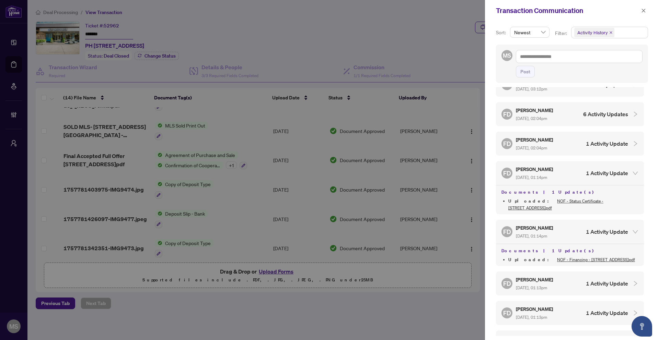
click at [547, 285] on span "[DATE], 01:13pm" at bounding box center [531, 287] width 31 height 5
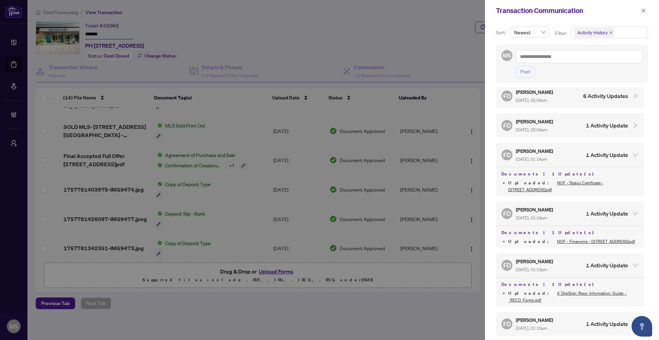
scroll to position [779, 0]
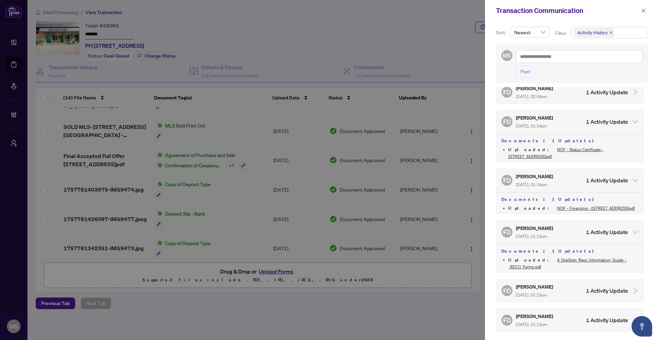
click at [551, 283] on div "[PERSON_NAME] [DATE], 01:13pm" at bounding box center [535, 291] width 38 height 16
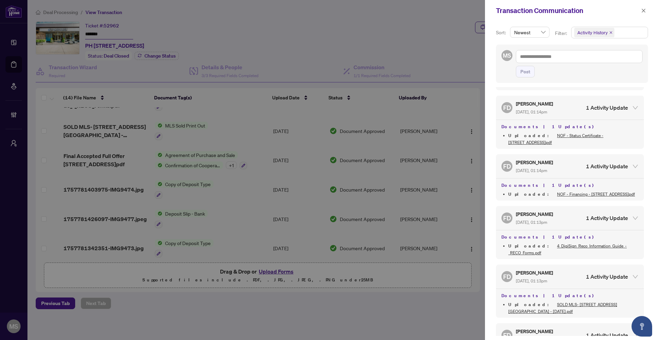
scroll to position [812, 0]
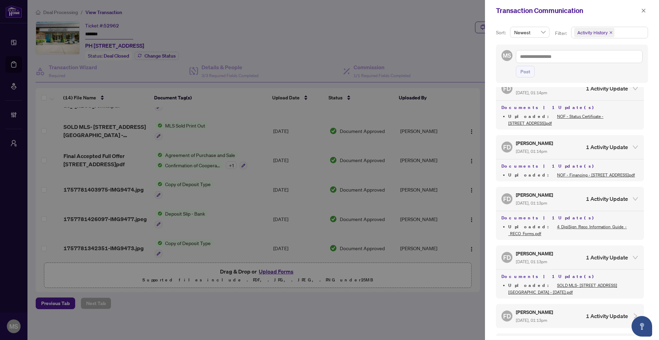
click at [554, 308] on h5 "[PERSON_NAME]" at bounding box center [535, 312] width 38 height 8
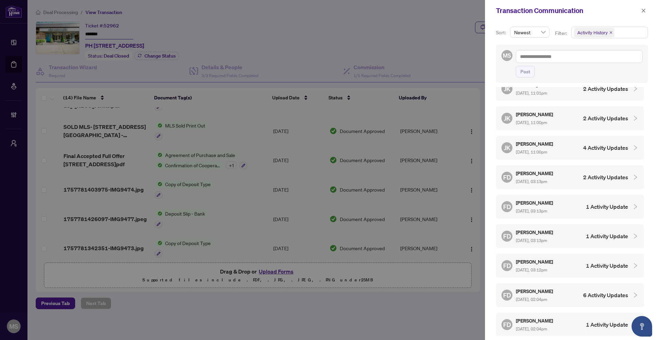
scroll to position [384, 0]
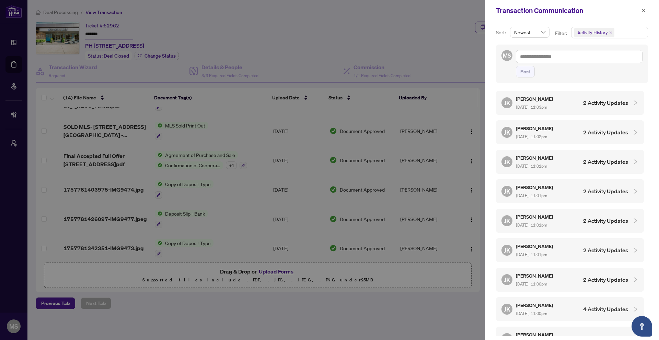
click at [562, 184] on div "[PERSON_NAME] [DATE], 11:01pm 2 Activity Updates" at bounding box center [564, 192] width 127 height 16
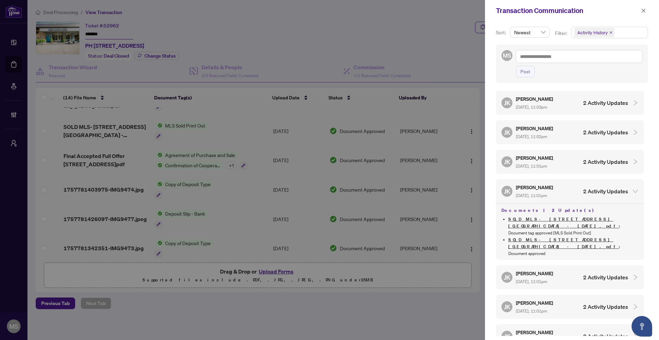
click at [557, 266] on div "[PERSON_NAME] [DATE], 11:01pm 2 Activity Updates" at bounding box center [570, 278] width 148 height 24
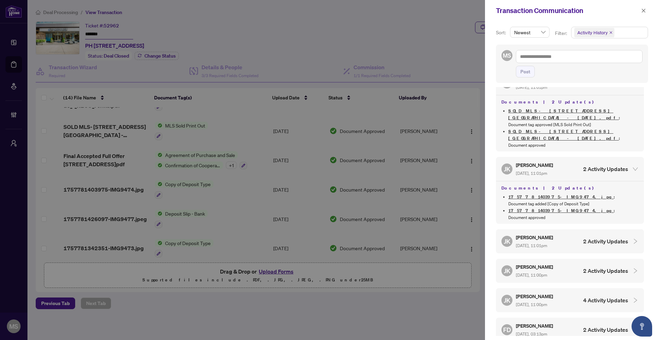
scroll to position [494, 0]
click at [538, 233] on h5 "[PERSON_NAME]" at bounding box center [535, 237] width 38 height 8
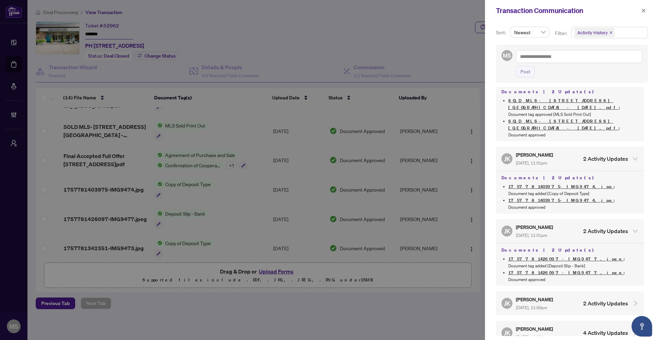
scroll to position [508, 0]
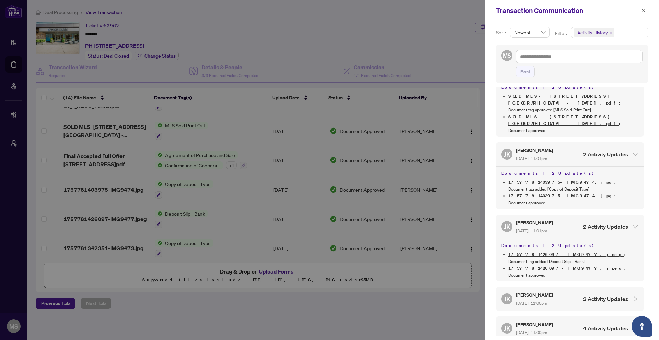
click at [554, 291] on div "[PERSON_NAME] [DATE], 11:00pm" at bounding box center [535, 299] width 38 height 16
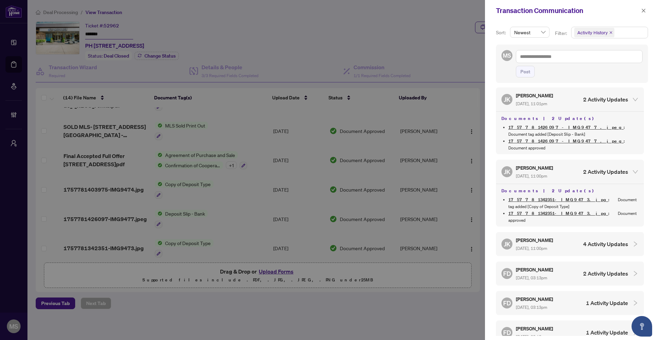
click at [543, 266] on div "[PERSON_NAME] [DATE], 03:13pm" at bounding box center [535, 274] width 38 height 16
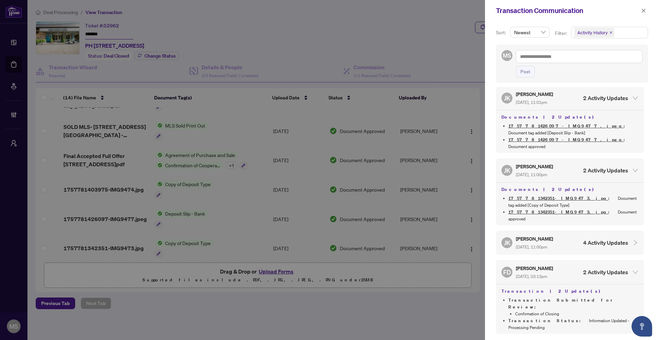
scroll to position [638, 0]
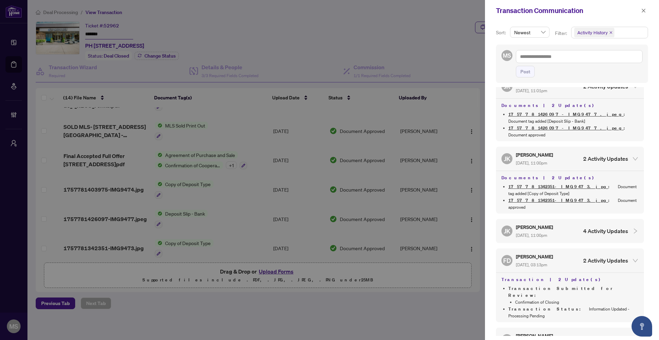
scroll to position [721, 0]
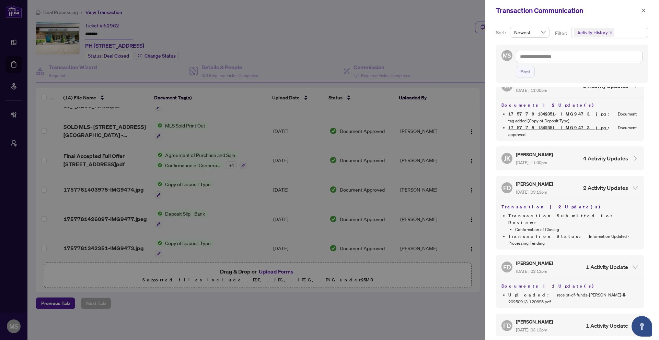
click at [437, 299] on div at bounding box center [329, 170] width 659 height 340
click at [586, 8] on button "button" at bounding box center [643, 11] width 9 height 8
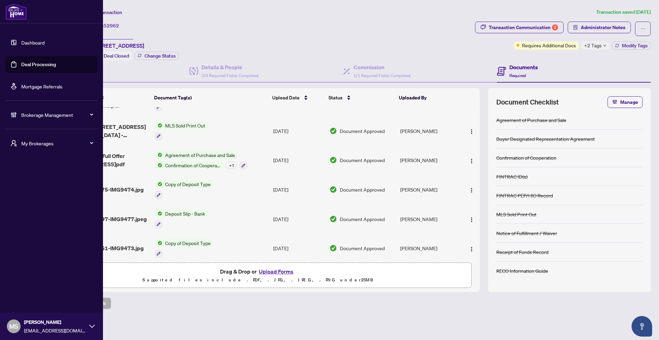
click at [40, 65] on link "Deal Processing" at bounding box center [38, 64] width 35 height 6
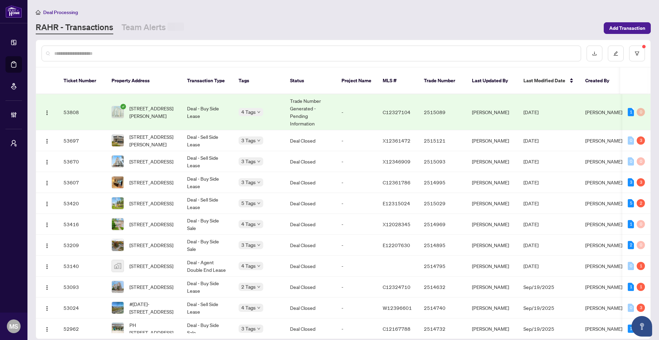
click at [137, 55] on input "text" at bounding box center [314, 54] width 521 height 8
paste input "*********"
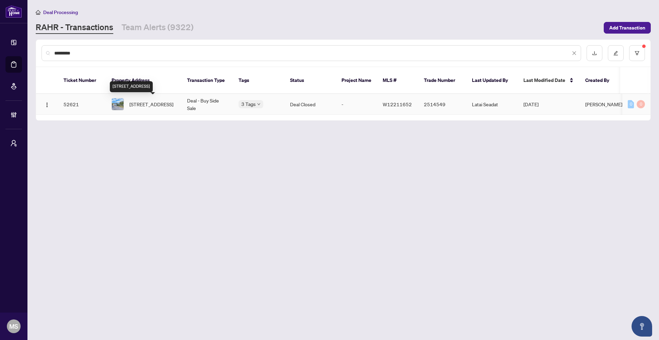
type input "*********"
click at [147, 101] on span "[STREET_ADDRESS]" at bounding box center [151, 105] width 44 height 8
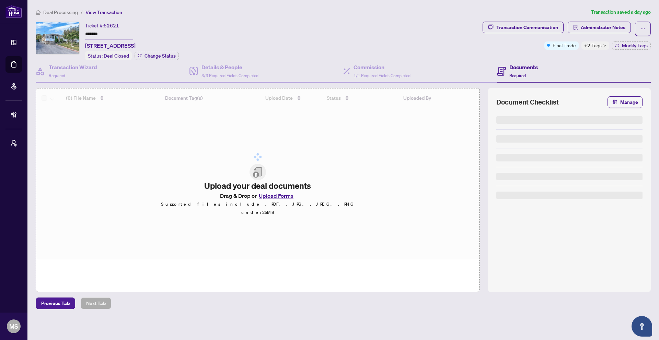
click at [586, 46] on span "+2 Tags" at bounding box center [593, 46] width 18 height 8
click at [396, 60] on div "Commission 1/1 Required Fields Completed" at bounding box center [420, 71] width 154 height 22
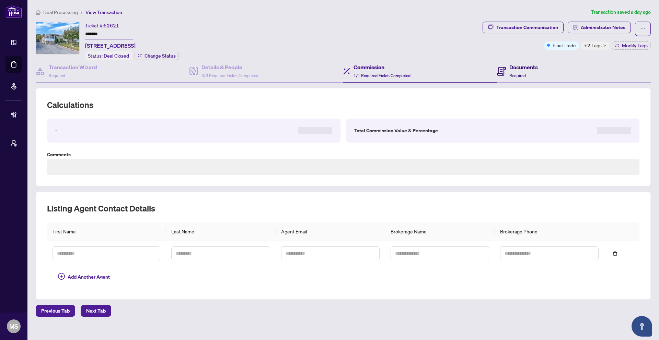
click at [528, 71] on div "Documents Required" at bounding box center [523, 71] width 28 height 16
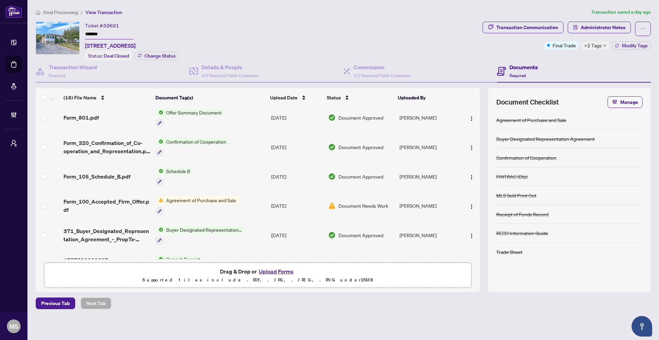
scroll to position [371, 0]
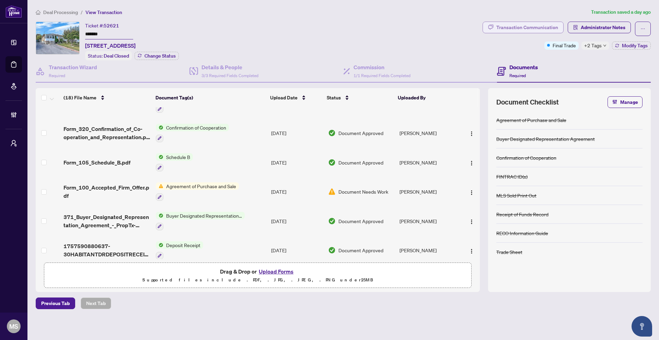
click at [537, 29] on div "Transaction Communication" at bounding box center [527, 27] width 62 height 11
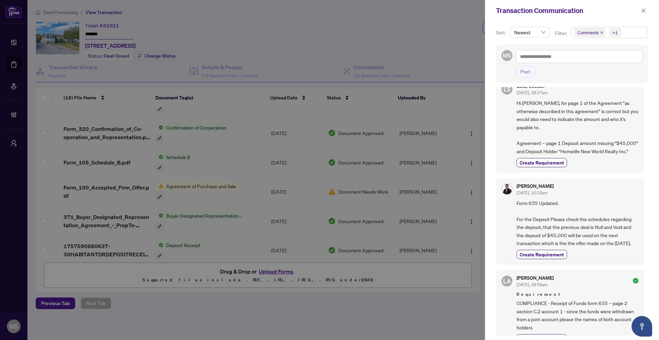
scroll to position [0, 0]
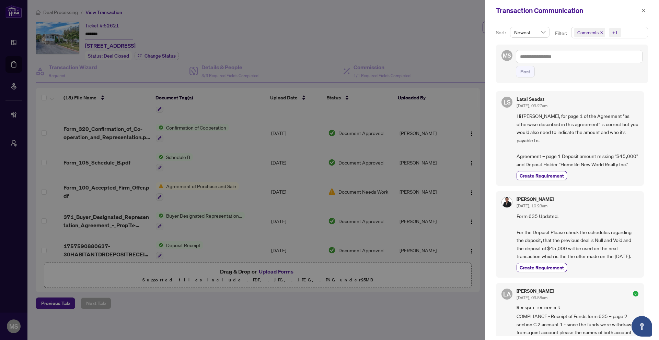
click at [586, 33] on icon "close" at bounding box center [601, 32] width 3 height 3
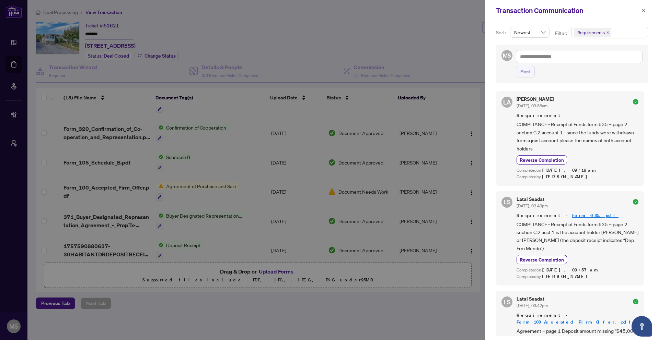
click at [586, 31] on icon "close" at bounding box center [607, 32] width 3 height 3
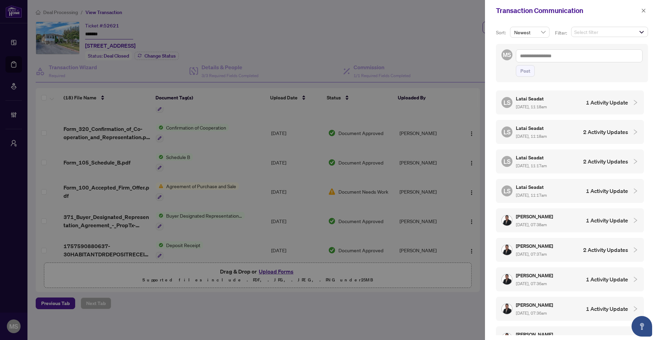
click at [566, 107] on div "[PERSON_NAME] Seadat [DATE], 11:18am 1 Activity Update" at bounding box center [564, 103] width 127 height 16
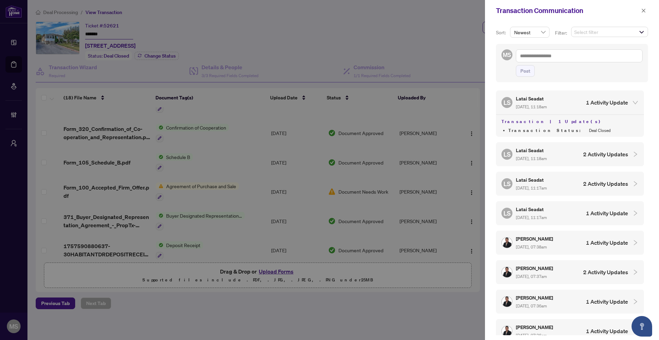
click at [568, 154] on div "[PERSON_NAME] Seadat [DATE], 11:18am 2 Activity Updates" at bounding box center [564, 155] width 127 height 16
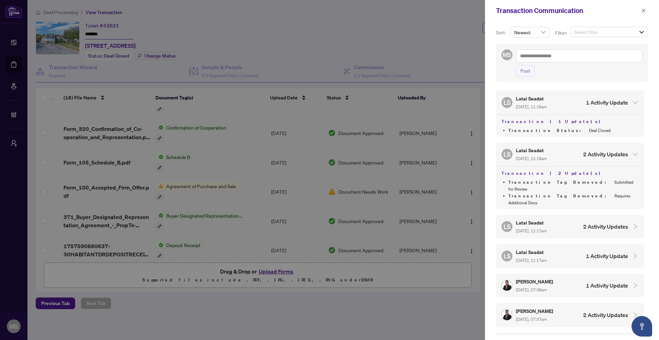
click at [586, 223] on h4 "2 Activity Updates" at bounding box center [605, 227] width 45 height 8
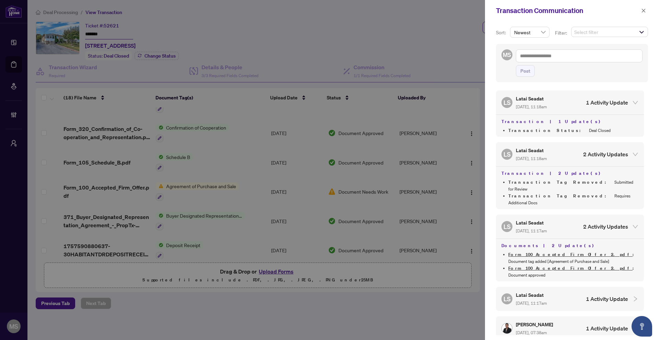
click at [586, 295] on h4 "1 Activity Update" at bounding box center [607, 299] width 42 height 8
click at [369, 153] on div at bounding box center [329, 170] width 659 height 340
click at [586, 10] on icon "close" at bounding box center [643, 10] width 5 height 5
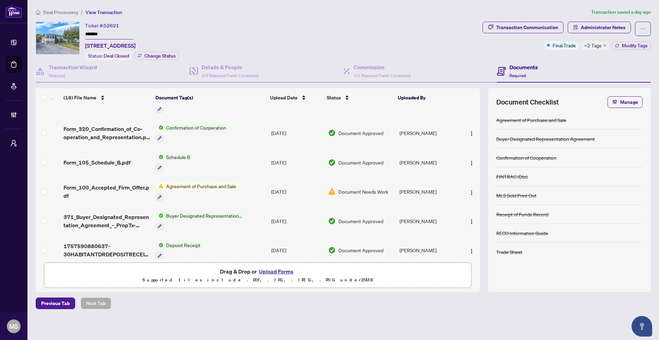
click at [586, 46] on span "+2 Tags" at bounding box center [593, 46] width 18 height 8
click at [559, 65] on div "Documents Required" at bounding box center [574, 71] width 154 height 22
click at [586, 43] on span "+2 Tags" at bounding box center [593, 46] width 18 height 8
click at [575, 51] on div "Transaction Communication Administrator Notes Final Trade +2 Tags Modify Tags" at bounding box center [566, 41] width 171 height 39
